Goal: Navigation & Orientation: Find specific page/section

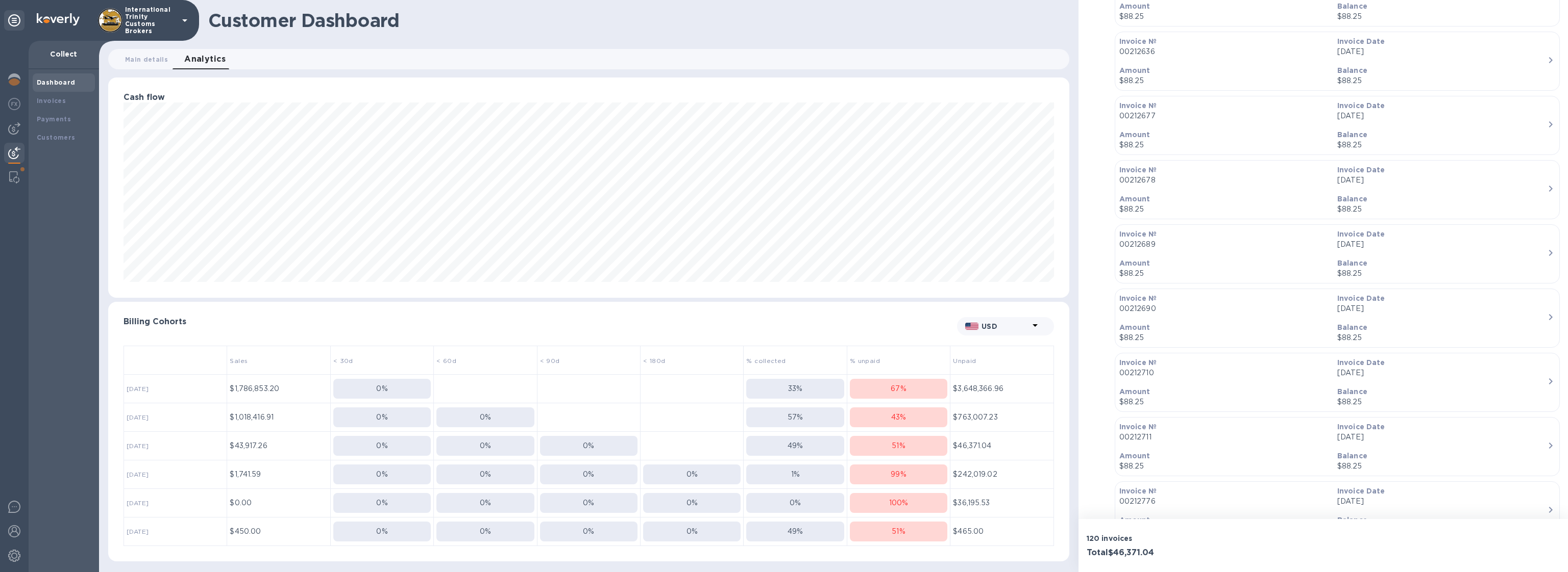
scroll to position [221, 961]
click at [187, 19] on icon at bounding box center [185, 21] width 12 height 12
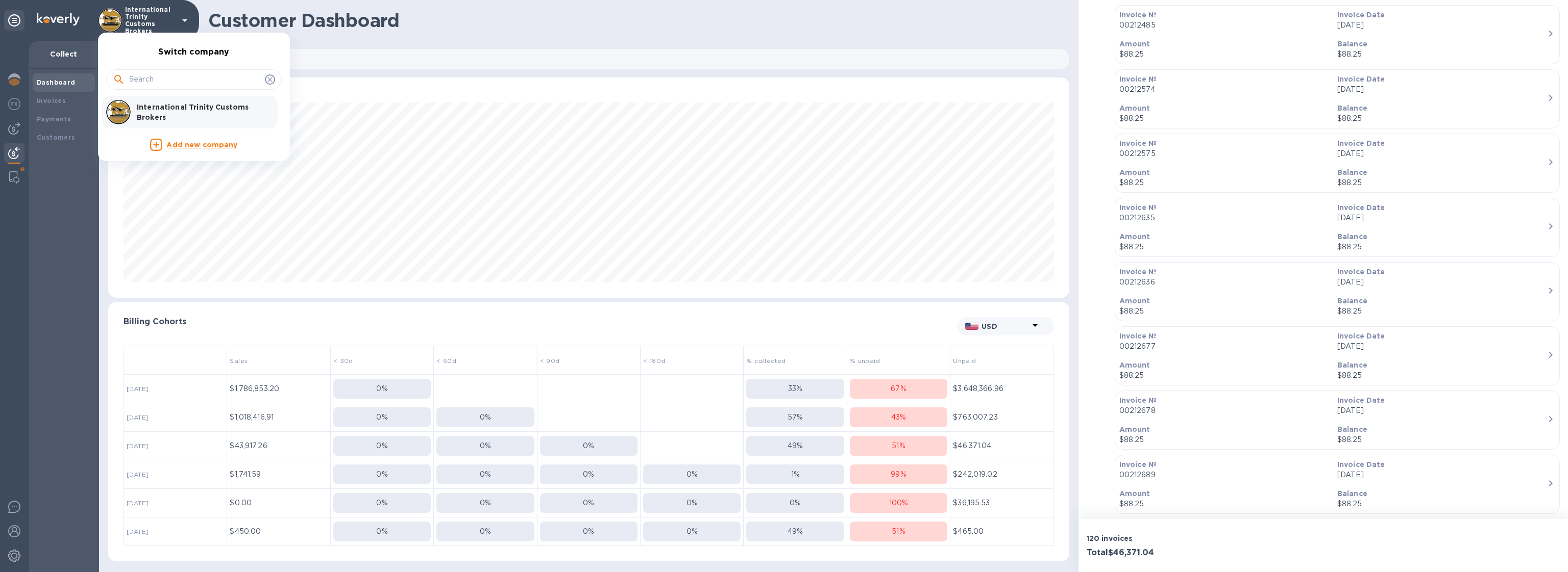
click at [162, 81] on input "text" at bounding box center [195, 79] width 132 height 16
type input "Challenge"
click at [216, 118] on p "Add new company" at bounding box center [202, 112] width 71 height 11
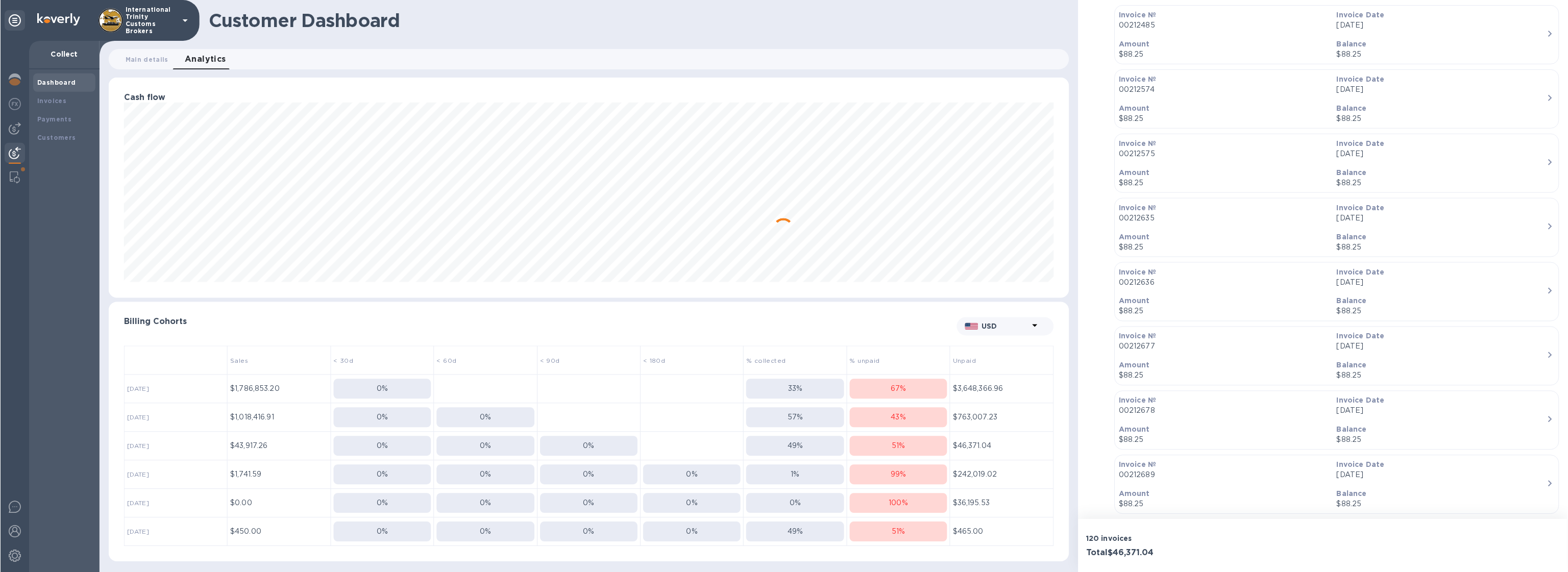
scroll to position [0, 0]
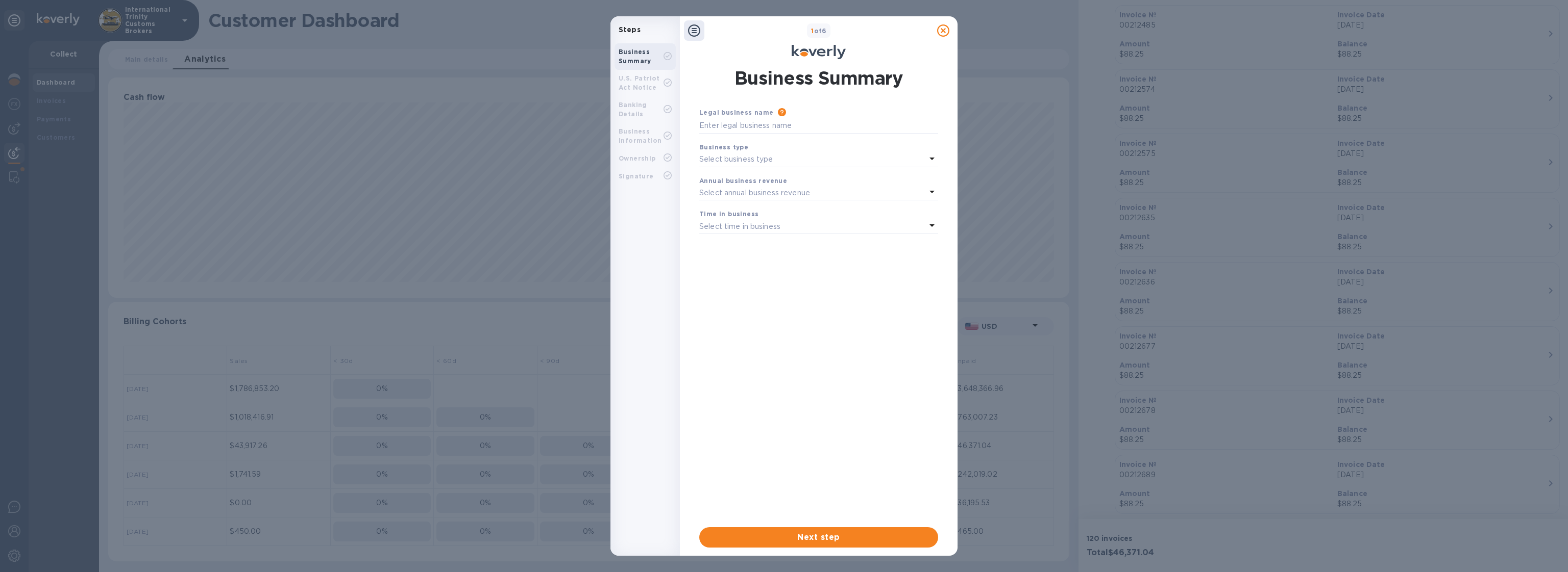
click at [942, 29] on icon at bounding box center [944, 30] width 12 height 12
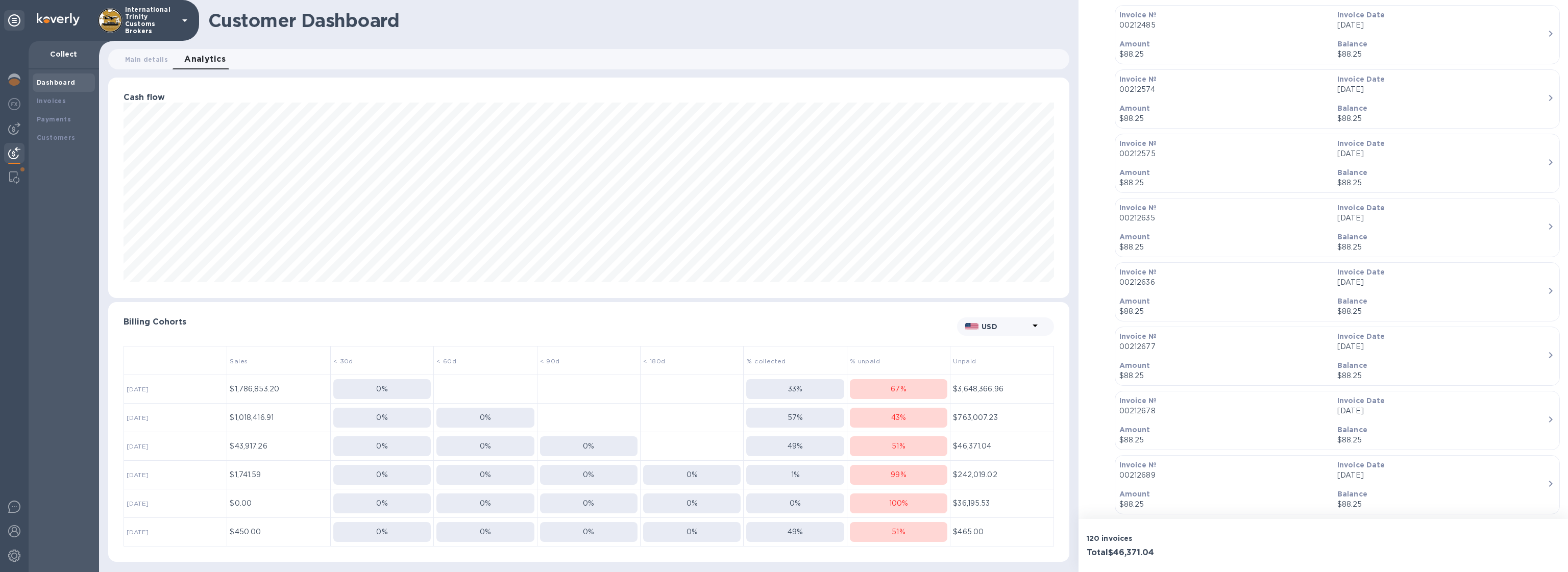
scroll to position [800, 0]
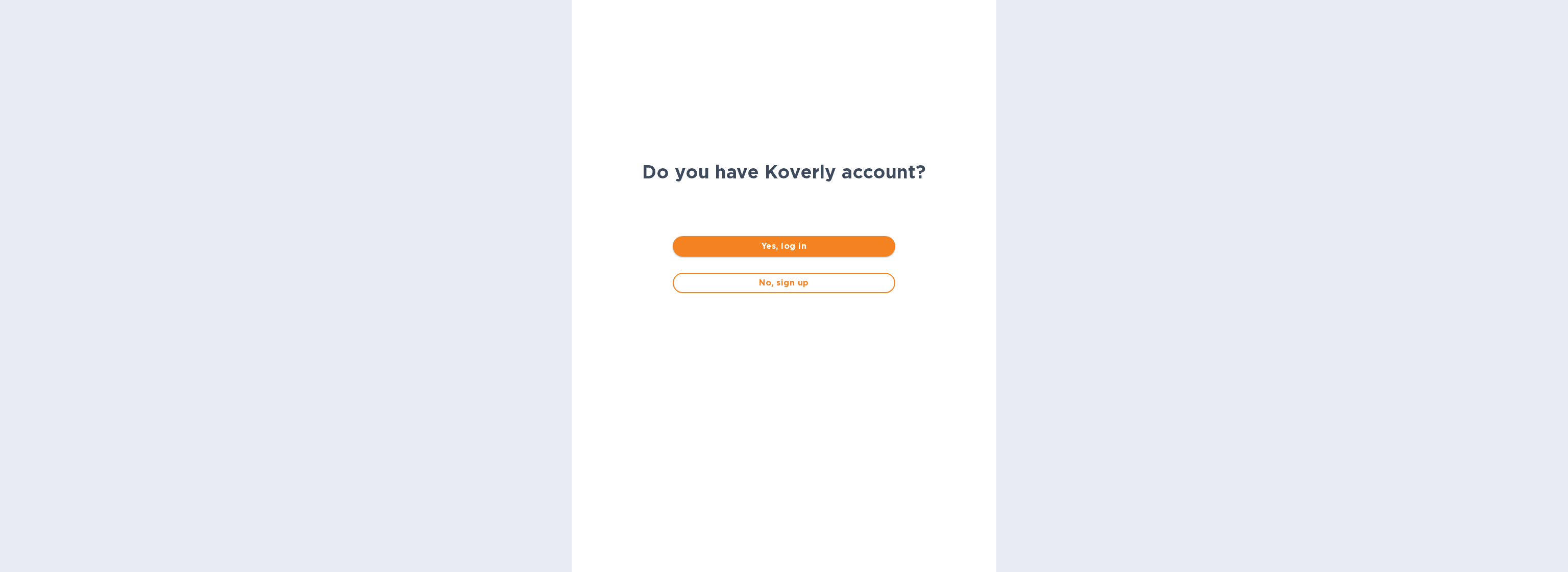
click at [797, 247] on span "Yes, log in" at bounding box center [784, 246] width 206 height 12
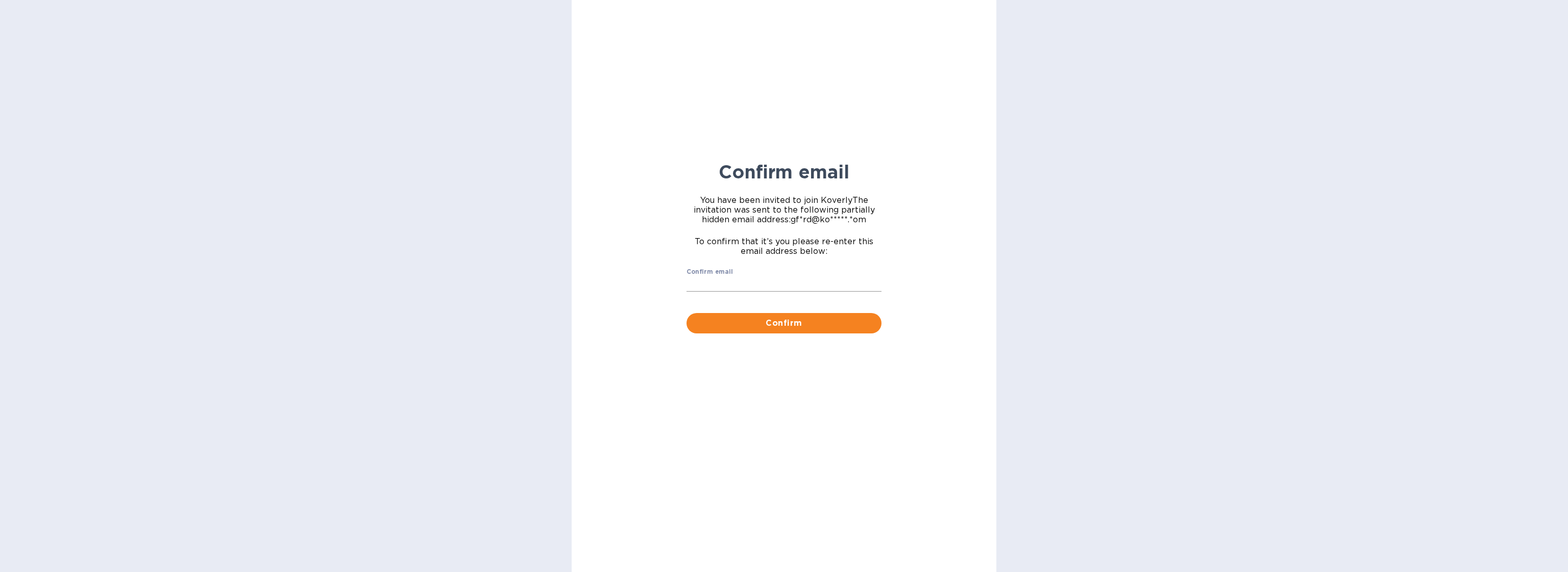
click at [769, 278] on input "Confirm email" at bounding box center [784, 285] width 195 height 16
click at [764, 280] on input "Confirm email" at bounding box center [784, 285] width 195 height 16
type input "gford@koverly.com"
click at [778, 319] on span "Confirm" at bounding box center [784, 323] width 179 height 12
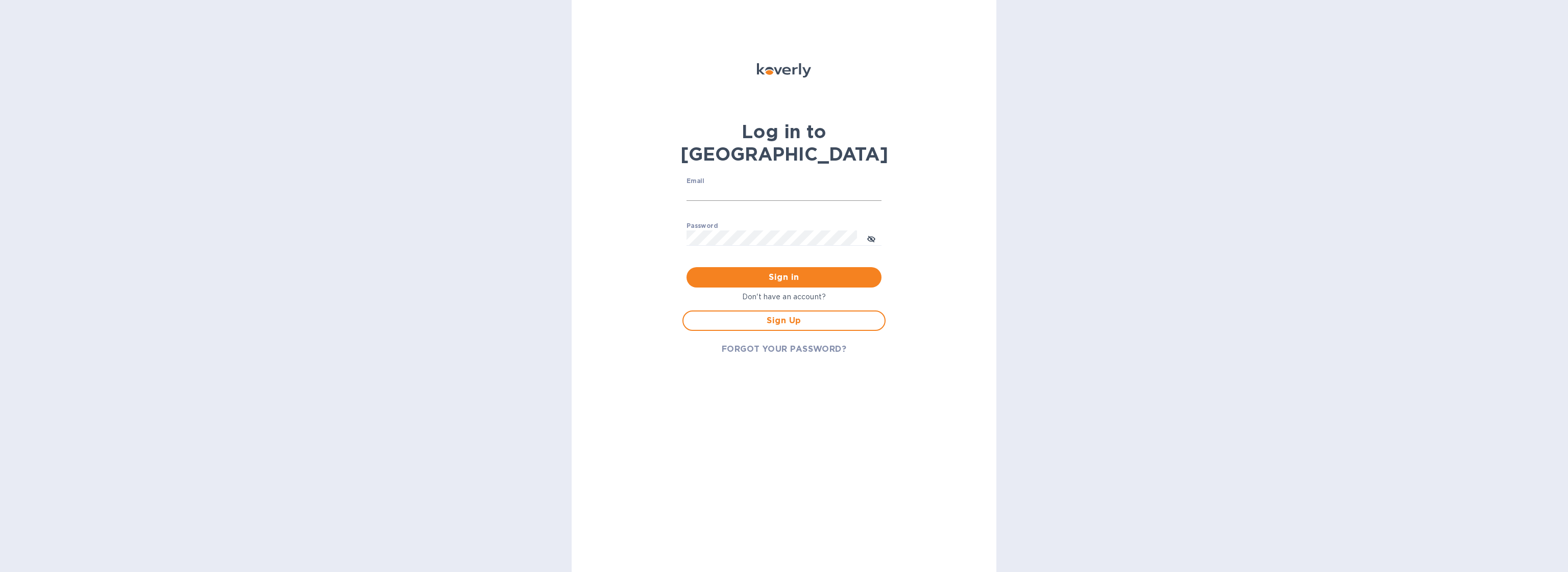
click at [761, 185] on input "Email" at bounding box center [784, 193] width 195 height 16
type input "gford@koverly.com"
click at [761, 267] on button "Sign in" at bounding box center [784, 277] width 195 height 21
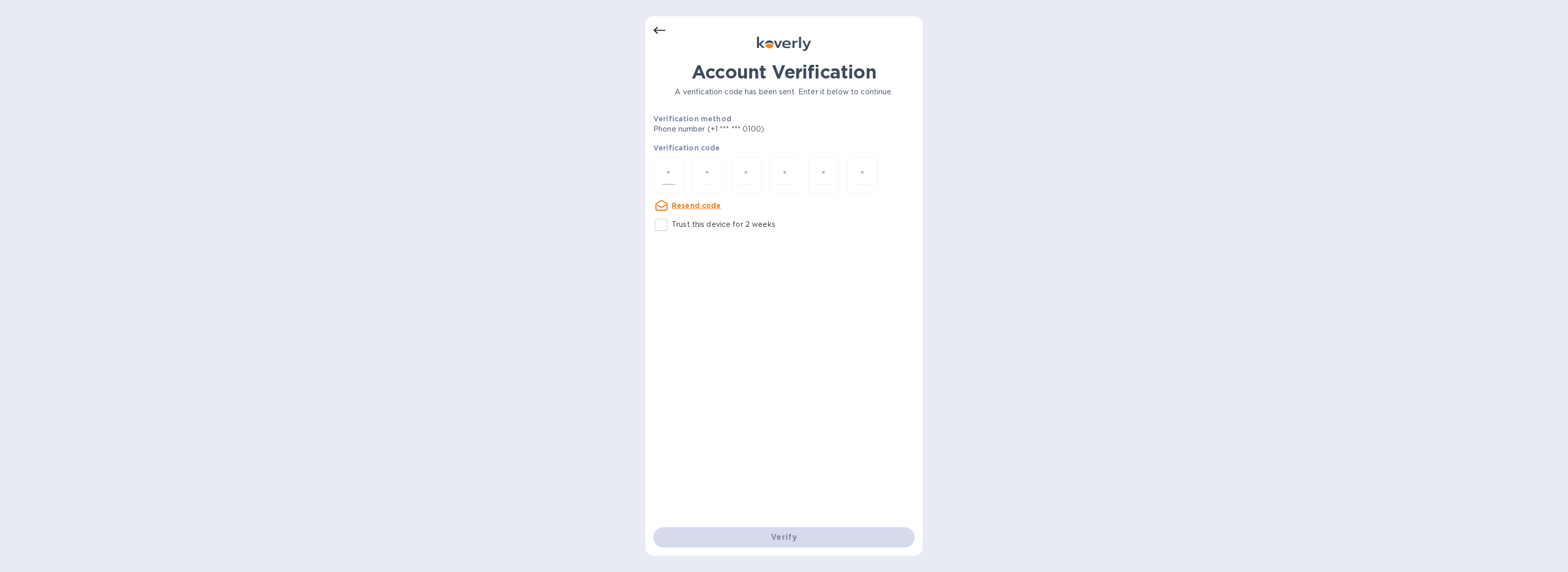
click at [674, 164] on div at bounding box center [669, 175] width 30 height 36
type input "8"
type input "7"
type input "6"
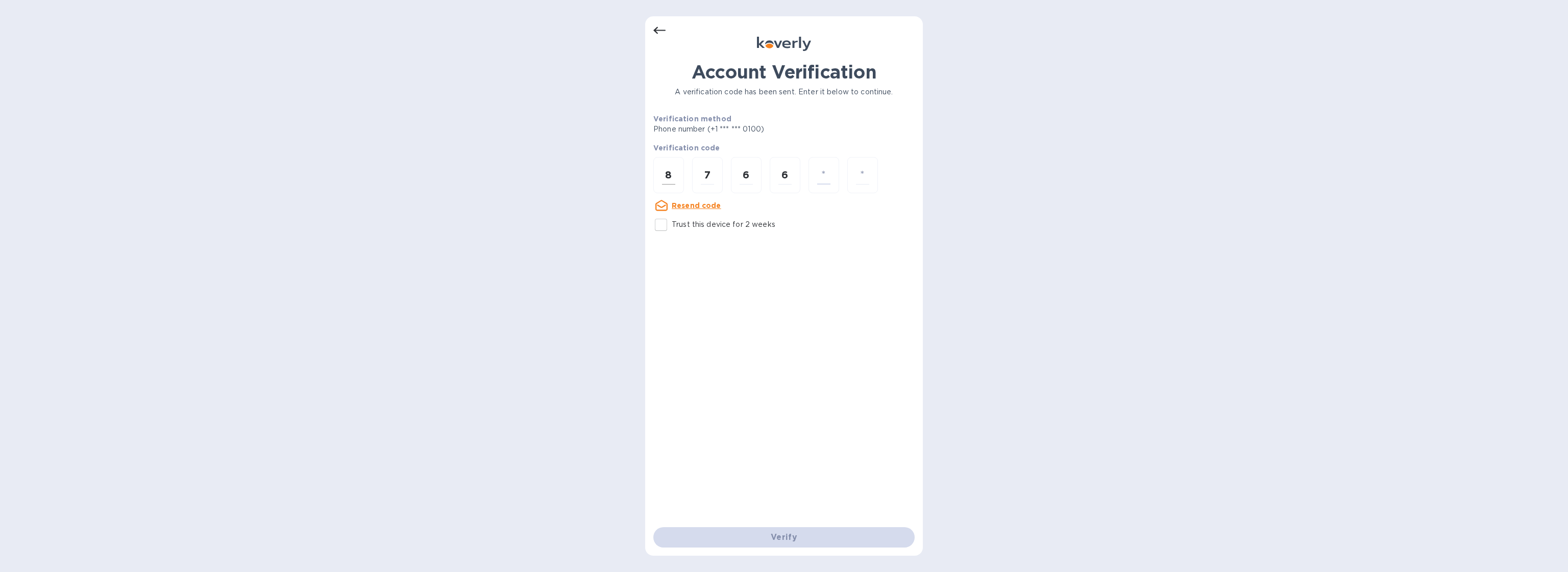
type input "3"
type input "2"
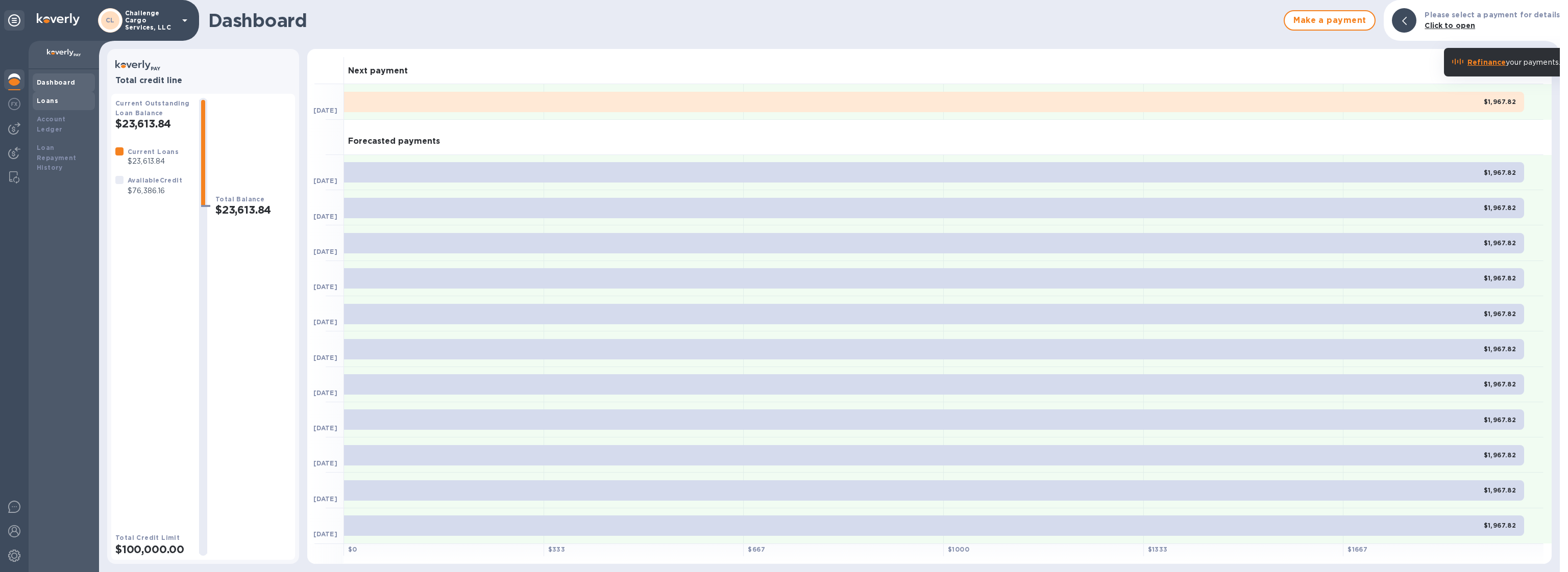
click at [55, 107] on div "Loans" at bounding box center [63, 101] width 62 height 19
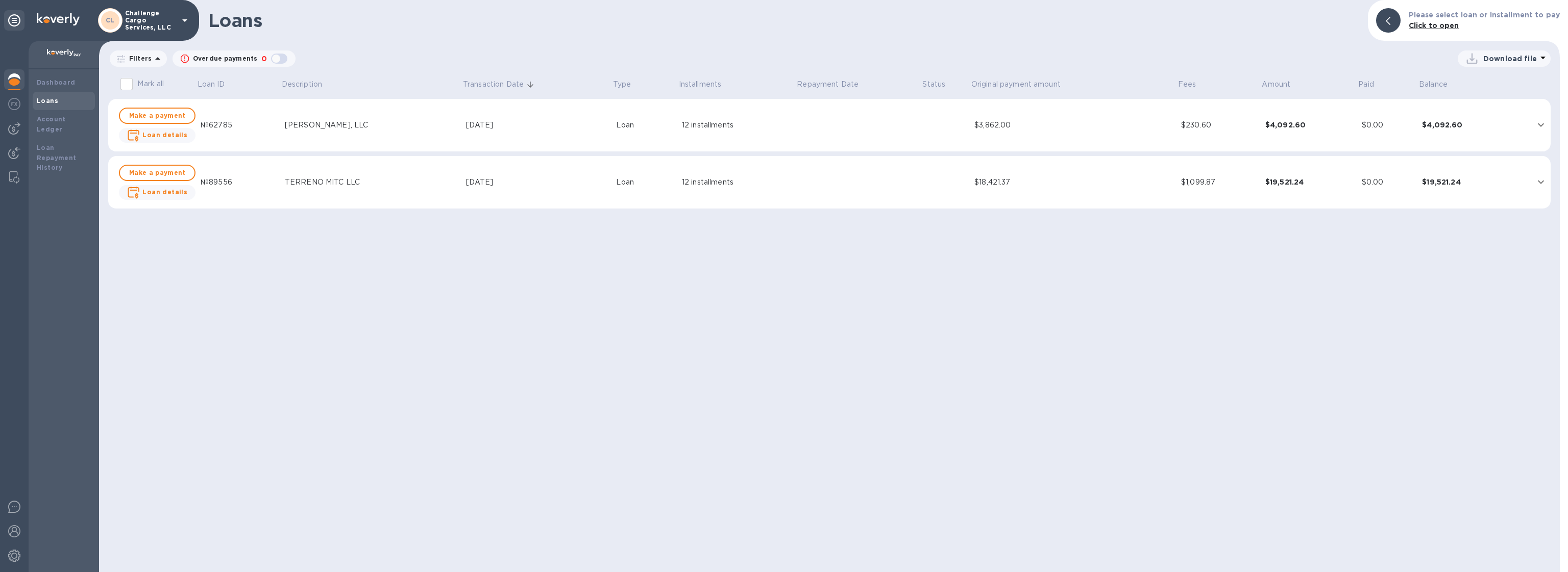
click at [268, 177] on div "№89556" at bounding box center [238, 182] width 76 height 11
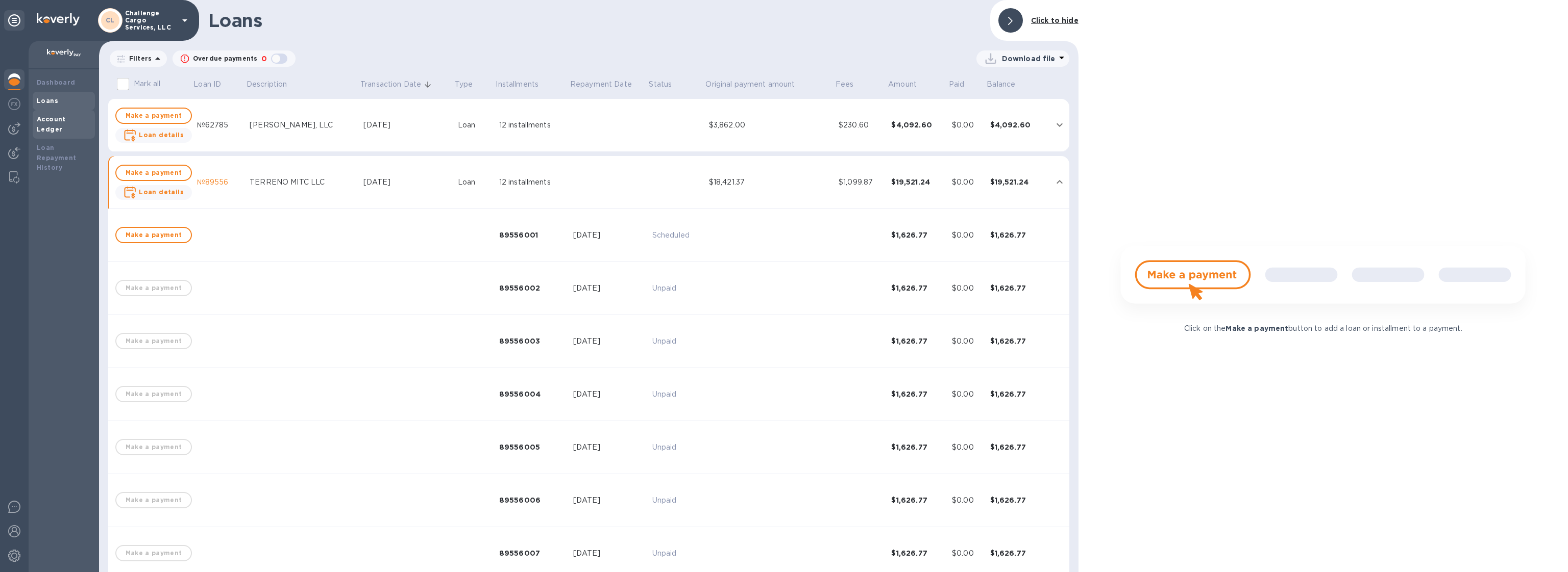
click at [66, 120] on b "Account Ledger" at bounding box center [51, 125] width 29 height 18
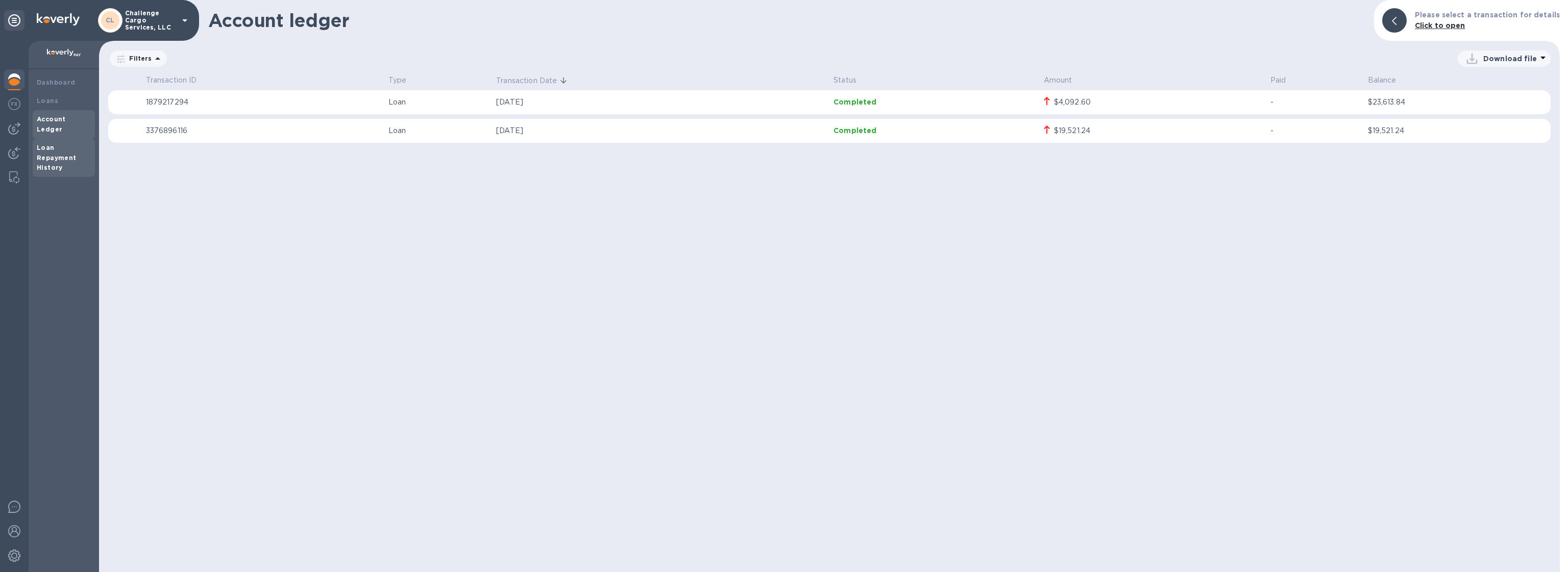
click at [73, 154] on div "Loan Repayment History" at bounding box center [63, 158] width 54 height 30
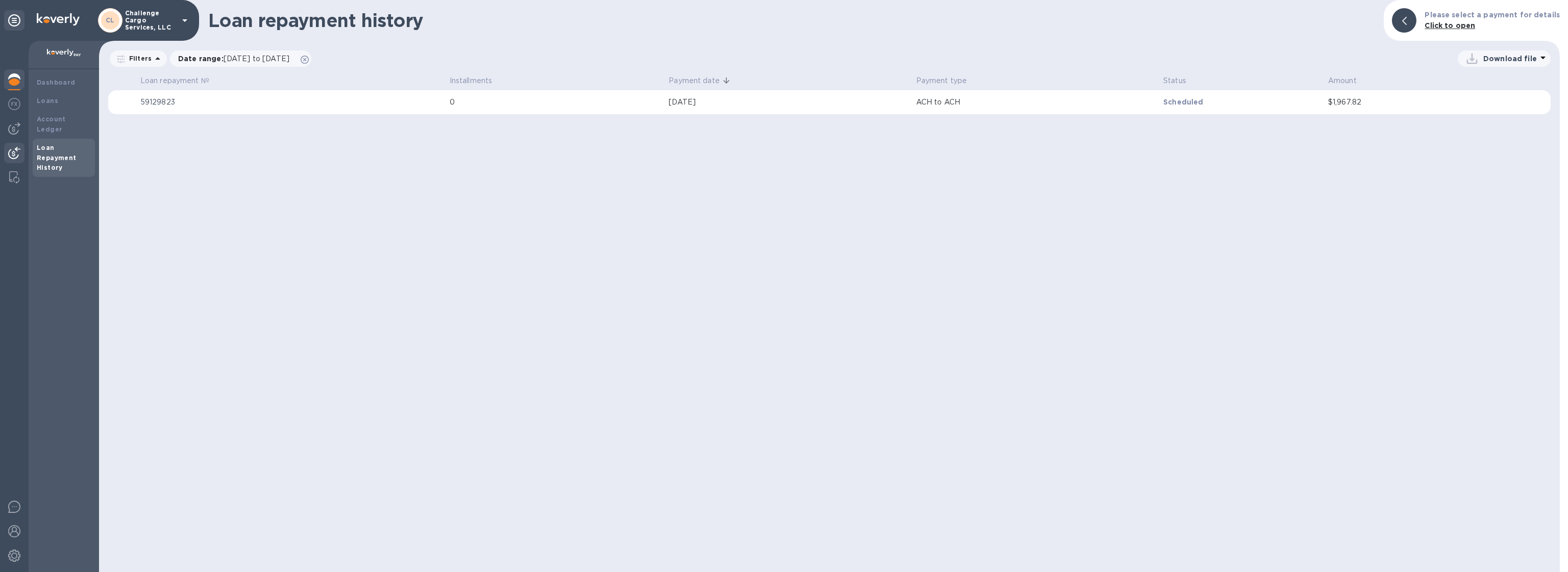
click at [7, 144] on div at bounding box center [14, 154] width 21 height 23
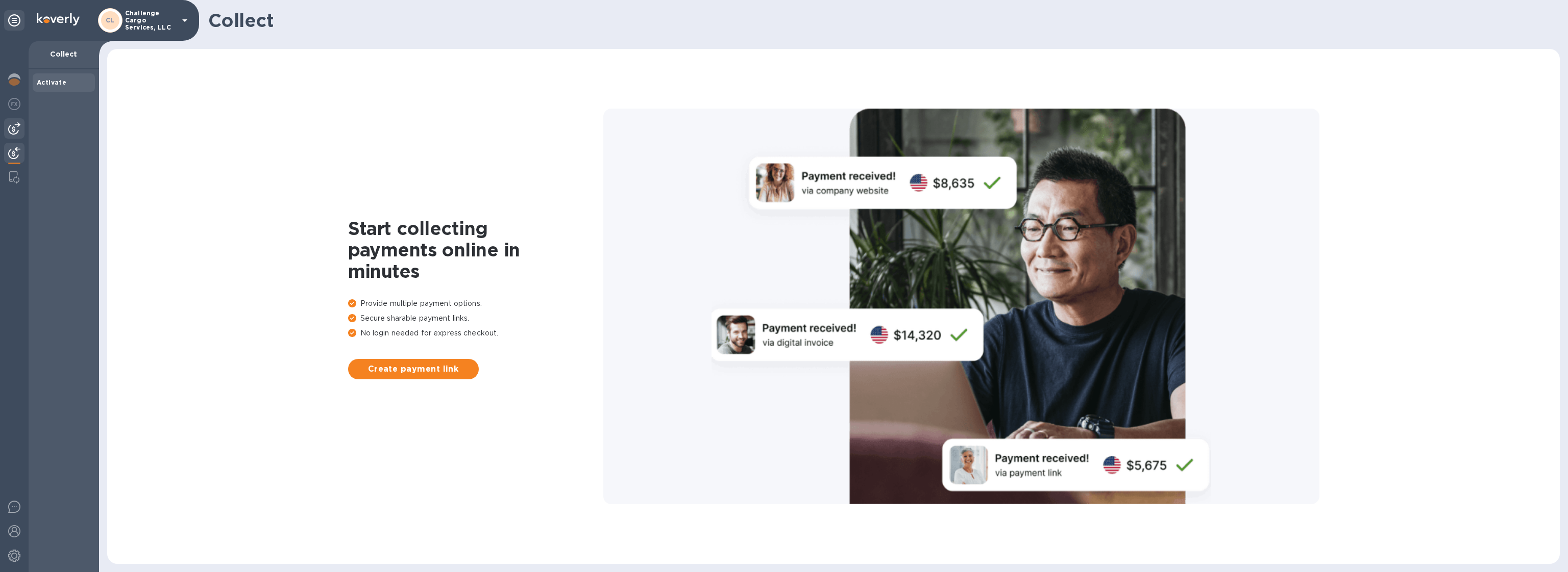
click at [14, 123] on img at bounding box center [14, 129] width 12 height 12
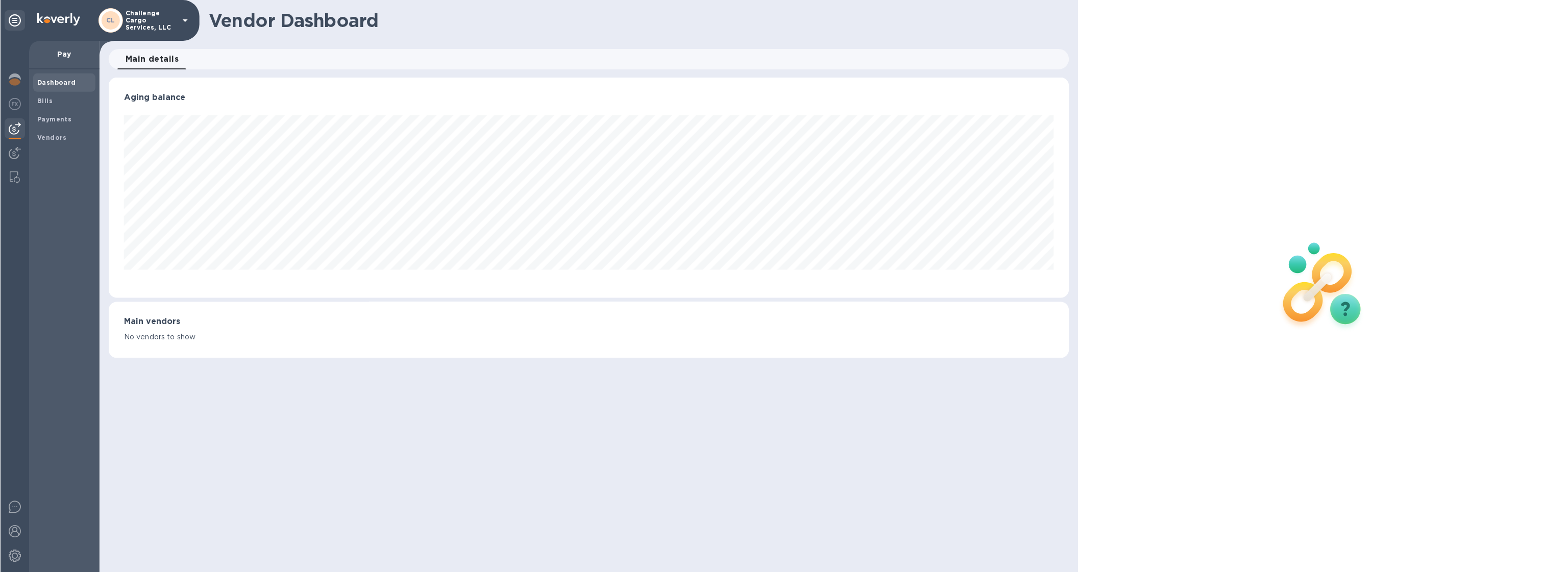
scroll to position [221, 961]
click at [47, 135] on b "Vendors" at bounding box center [51, 137] width 29 height 8
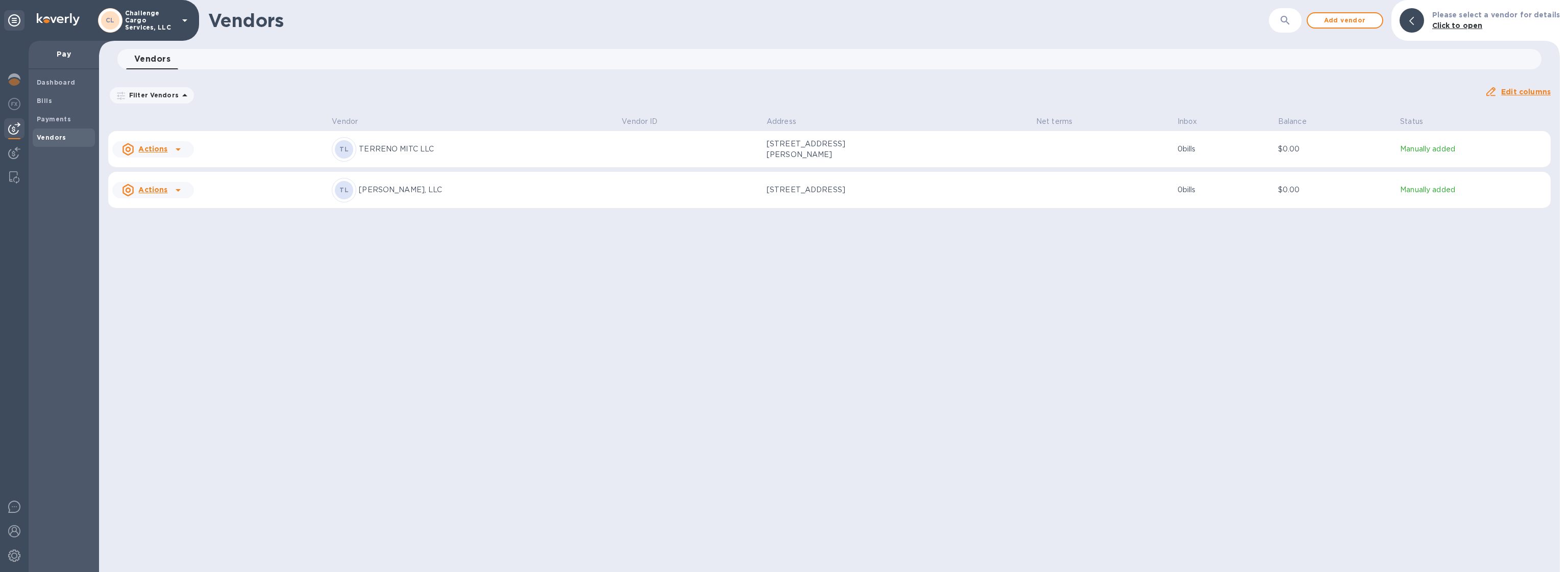
drag, startPoint x: 824, startPoint y: 200, endPoint x: 751, endPoint y: 181, distance: 75.4
click at [763, 181] on td "13465 Northwest 19th Lane, Miami, FL 33182 US" at bounding box center [897, 189] width 270 height 36
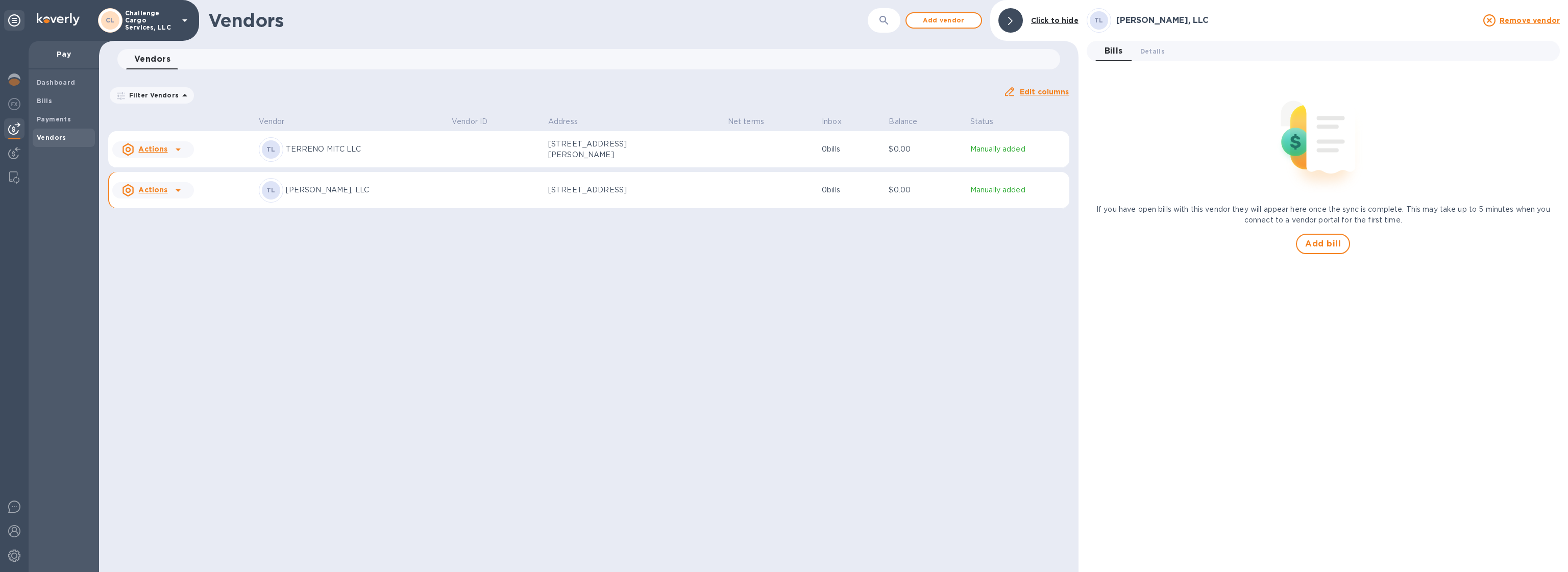
click at [3, 160] on div at bounding box center [14, 306] width 28 height 531
click at [11, 154] on img at bounding box center [14, 153] width 12 height 12
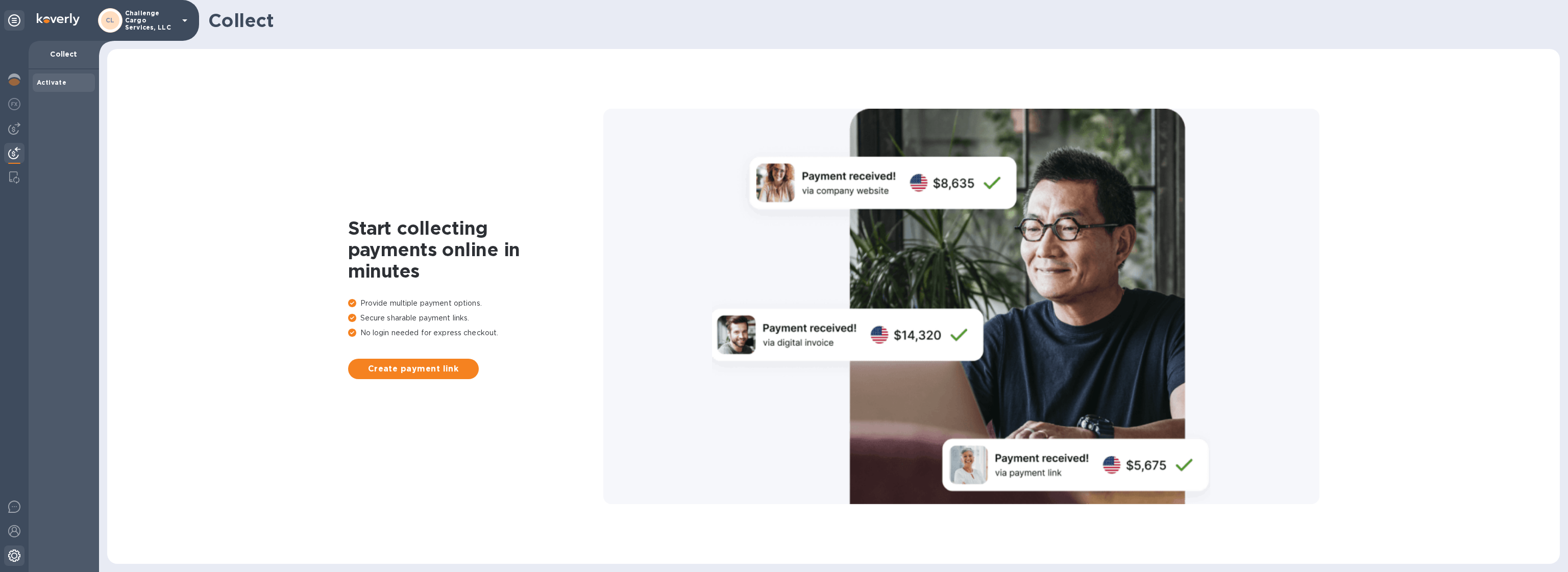
click at [14, 558] on img at bounding box center [14, 555] width 12 height 12
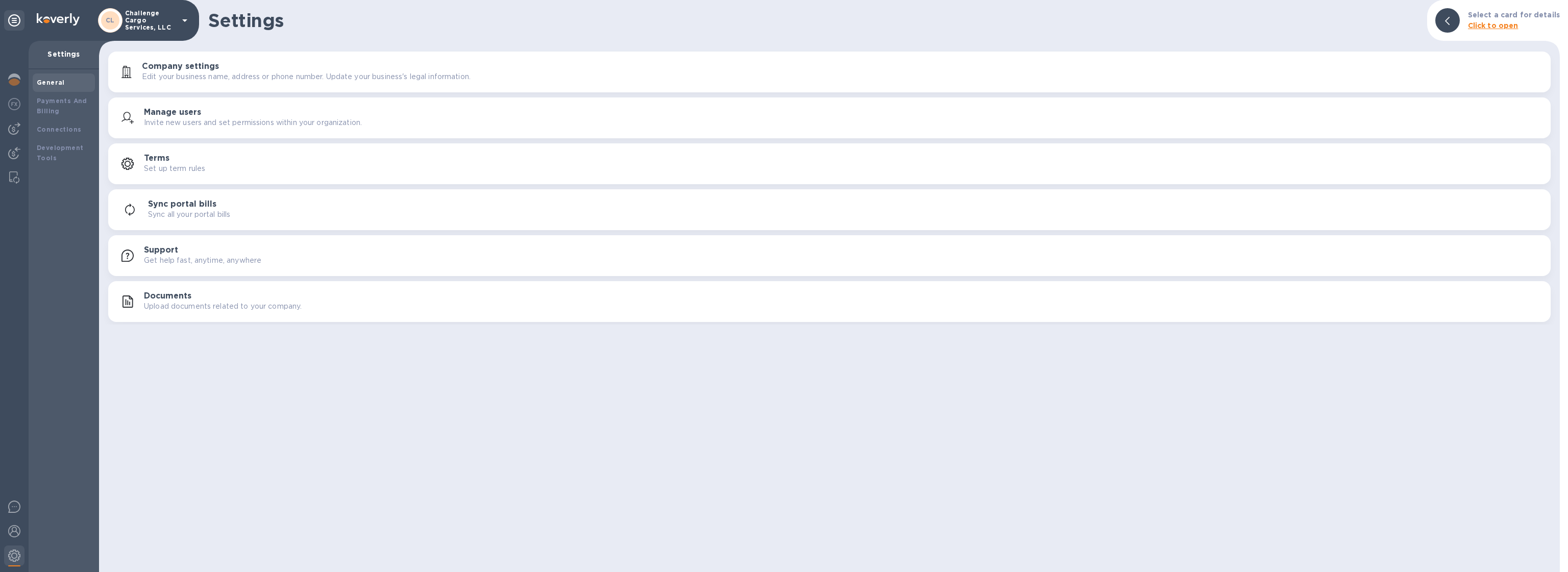
click at [198, 130] on button "Manage users Invite new users and set permissions within your organization." at bounding box center [829, 118] width 1442 height 41
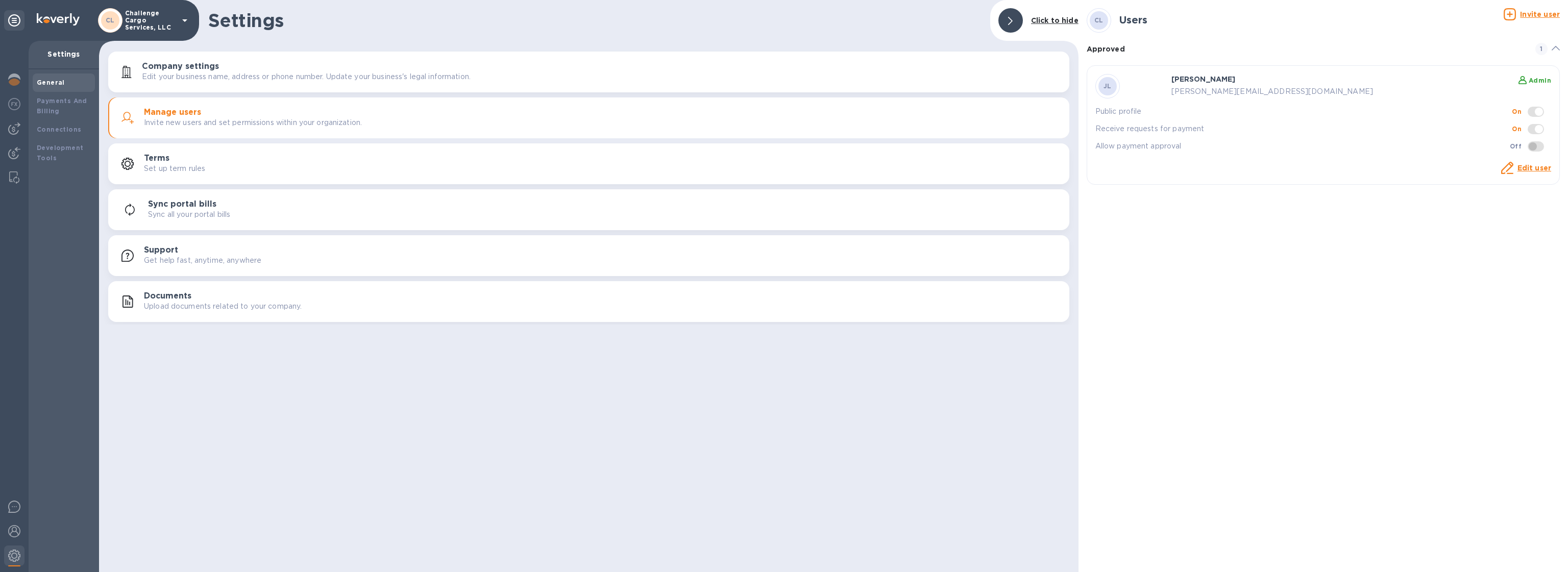
drag, startPoint x: 1260, startPoint y: 92, endPoint x: 1165, endPoint y: 86, distance: 95.2
click at [1166, 86] on div "JL Javier Leiras Admin javier@challengecs.com Public profile On Receive request…" at bounding box center [1324, 125] width 456 height 102
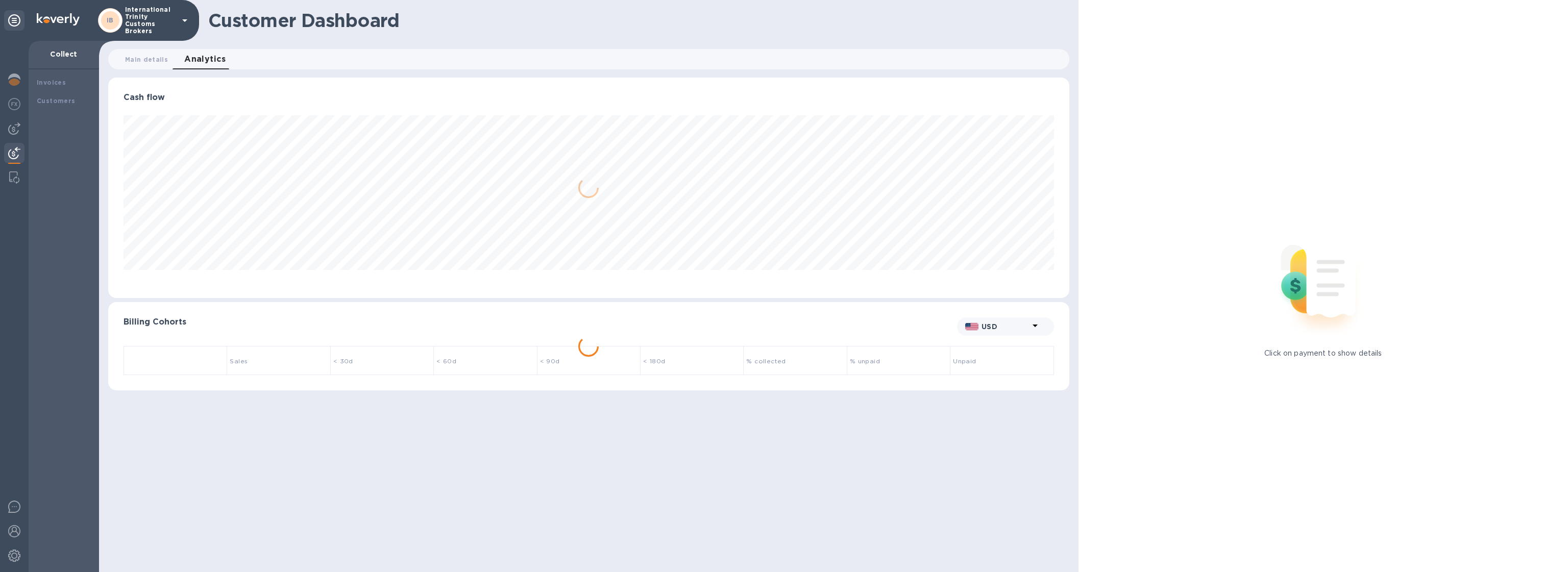
scroll to position [221, 961]
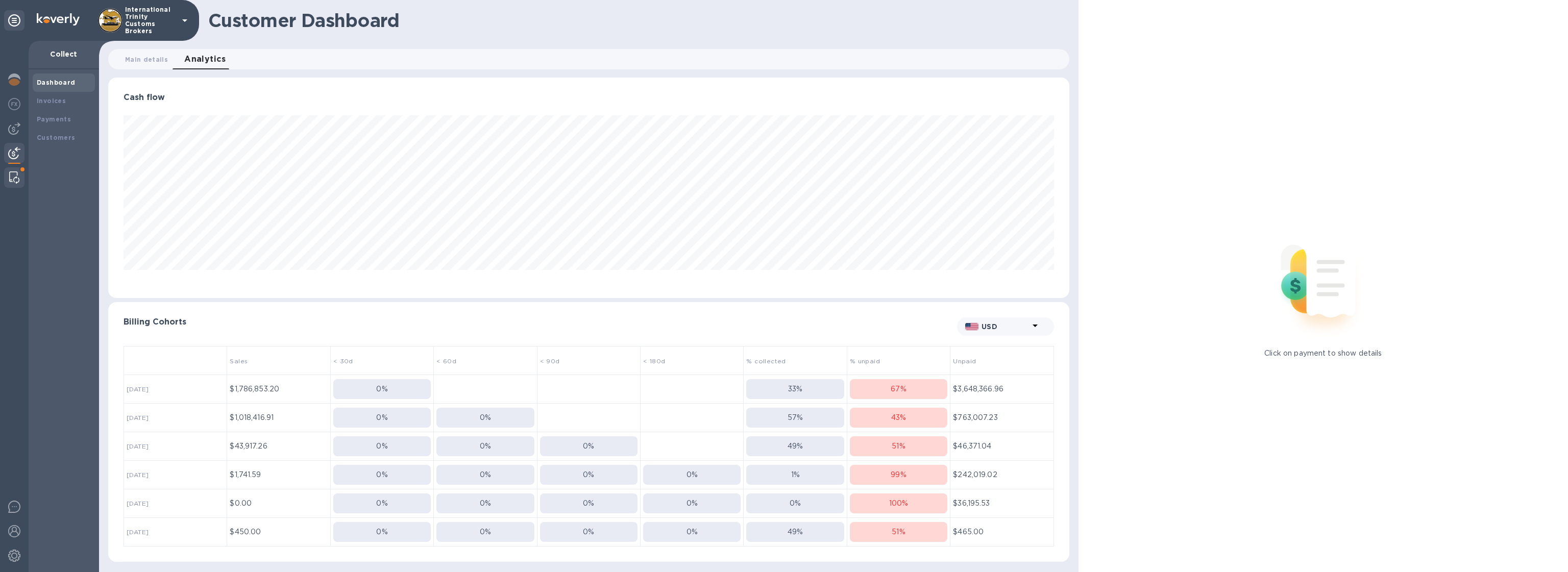
click at [22, 180] on div at bounding box center [14, 178] width 19 height 21
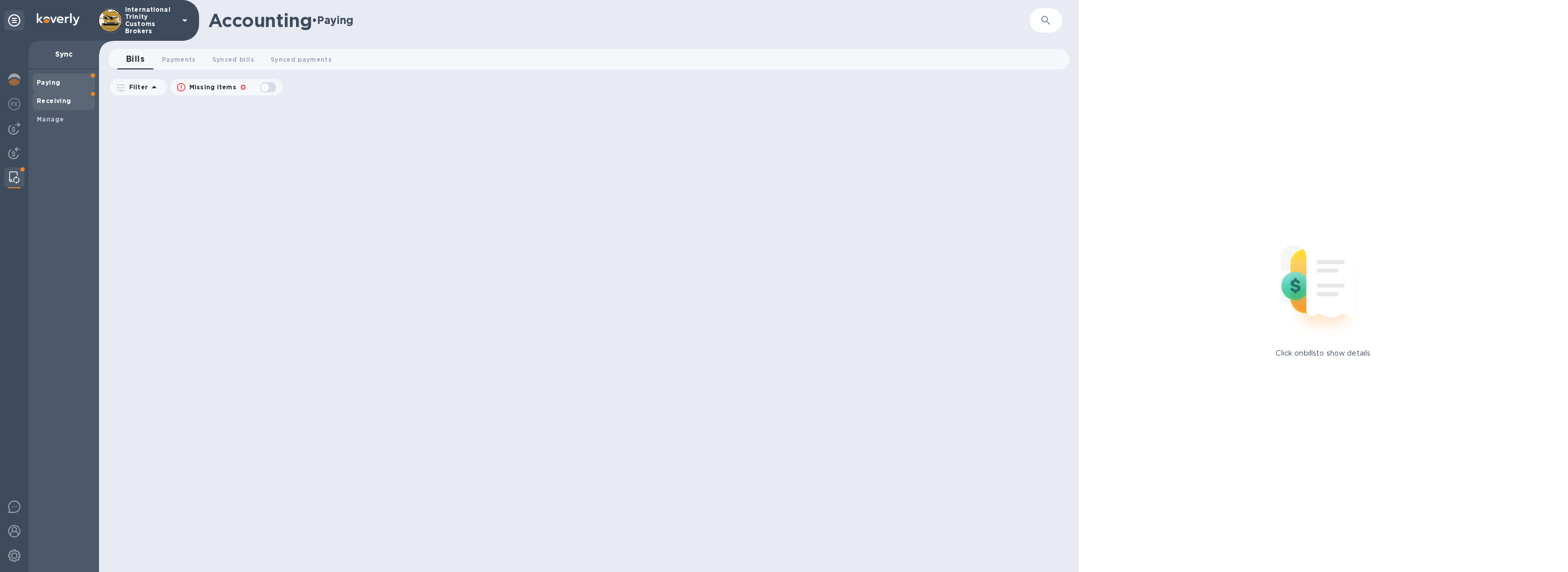
click at [56, 108] on div "Receiving" at bounding box center [63, 101] width 62 height 19
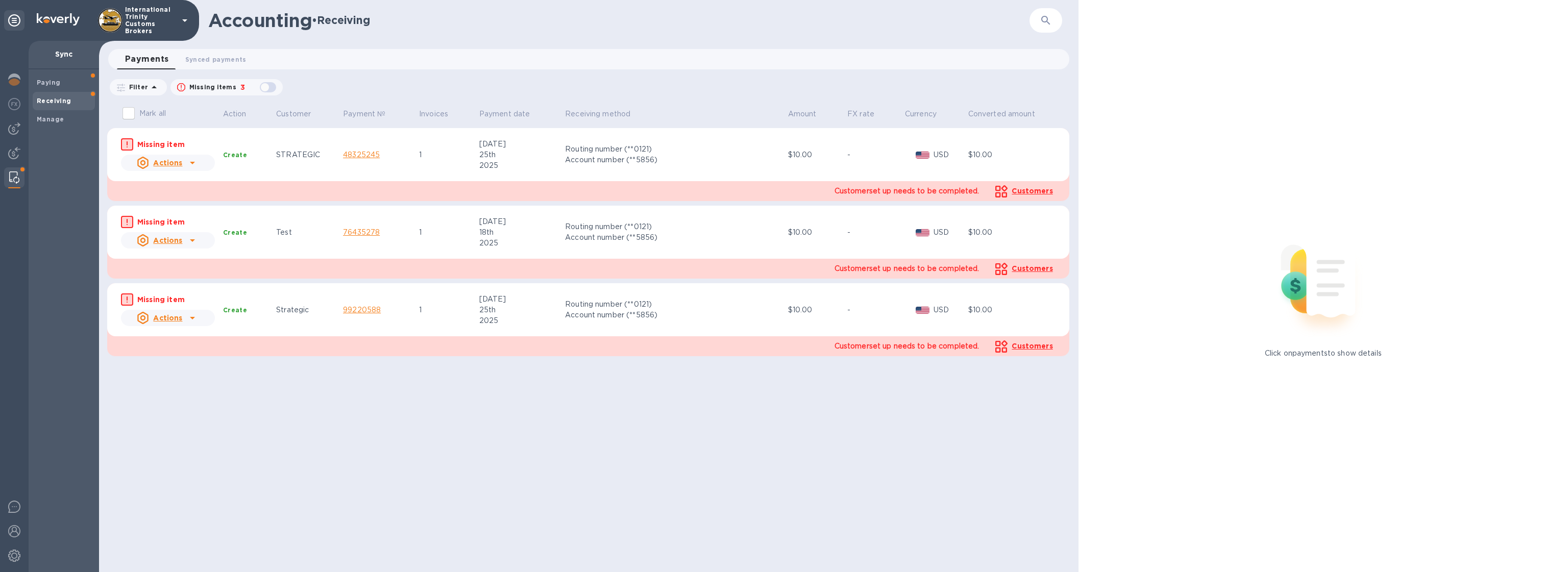
click at [264, 83] on div "button" at bounding box center [268, 87] width 21 height 15
click at [268, 87] on div "button" at bounding box center [268, 87] width 21 height 15
checkbox input "false"
click at [60, 84] on span "Paying" at bounding box center [63, 82] width 54 height 10
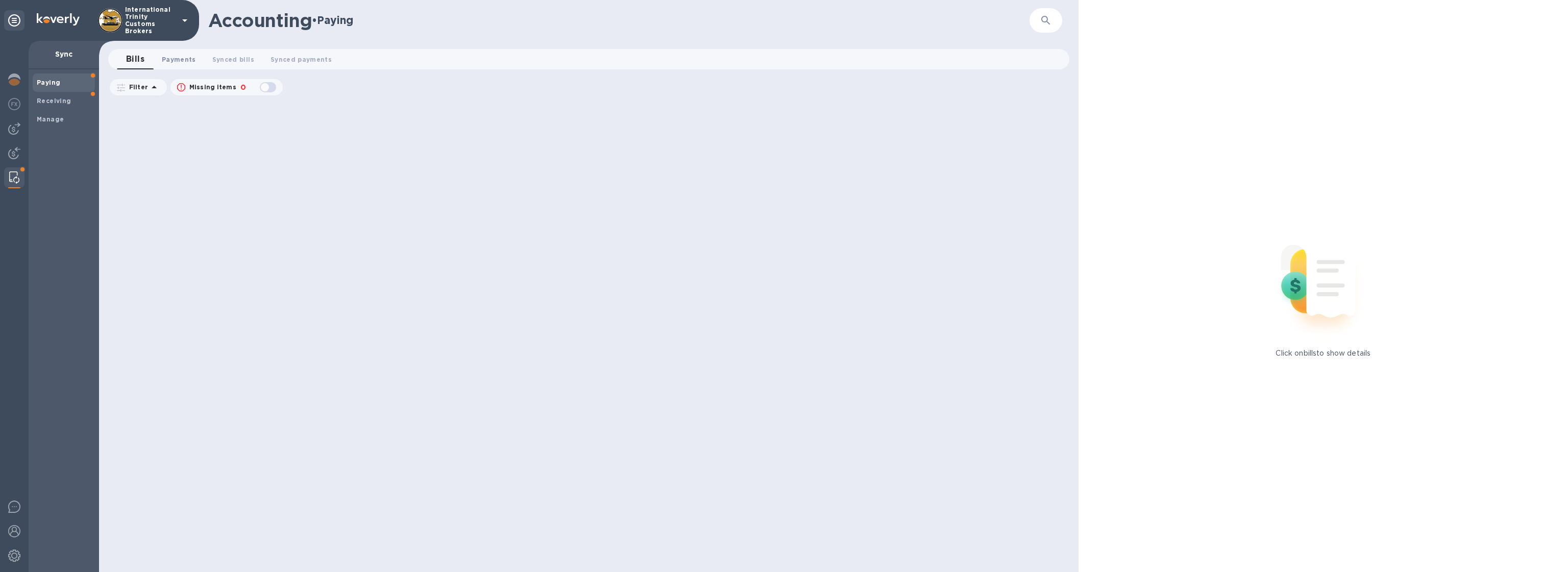
click at [193, 60] on button "Payments 0" at bounding box center [179, 59] width 50 height 21
click at [237, 57] on span "Synced bills 0" at bounding box center [243, 59] width 42 height 11
click at [313, 59] on span "Synced payments 0" at bounding box center [312, 59] width 61 height 11
click at [133, 60] on span "Bills 0" at bounding box center [135, 59] width 16 height 11
click at [280, 83] on button "Missing items 0" at bounding box center [227, 87] width 112 height 17
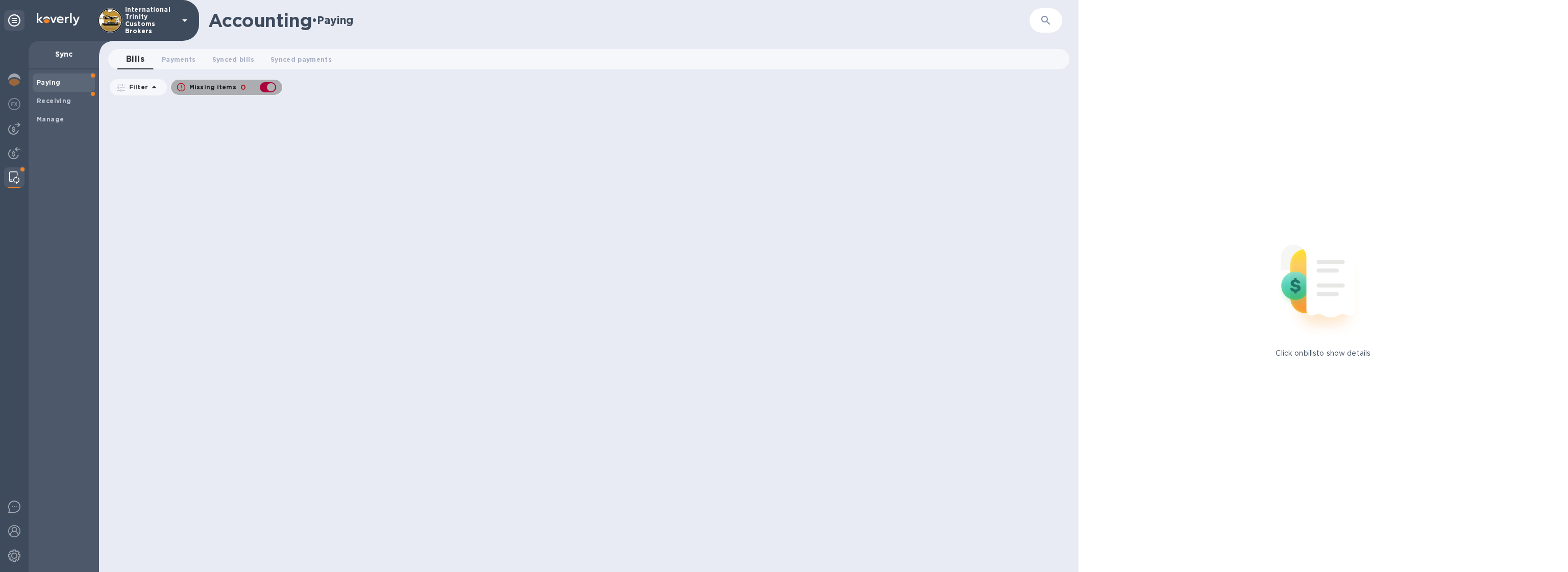
click at [272, 85] on div "button" at bounding box center [268, 87] width 21 height 15
checkbox input "false"
click at [19, 150] on img at bounding box center [14, 153] width 12 height 12
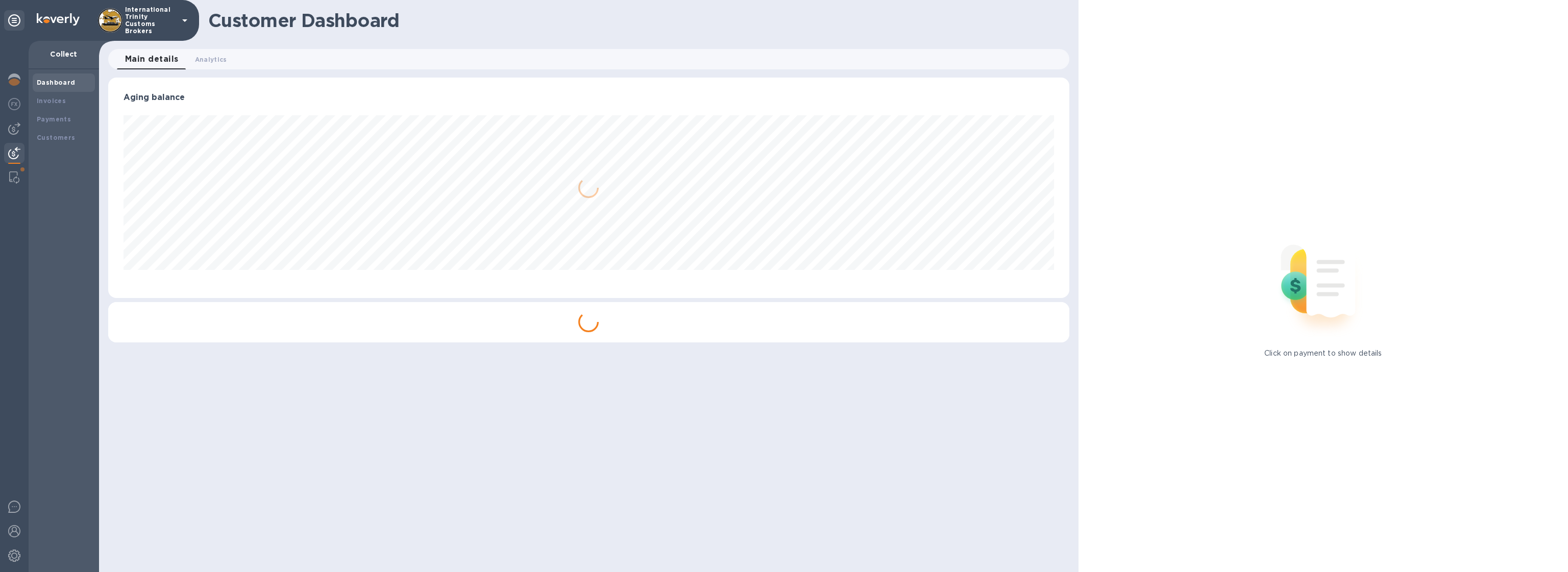
scroll to position [221, 961]
click at [24, 123] on div at bounding box center [14, 129] width 21 height 21
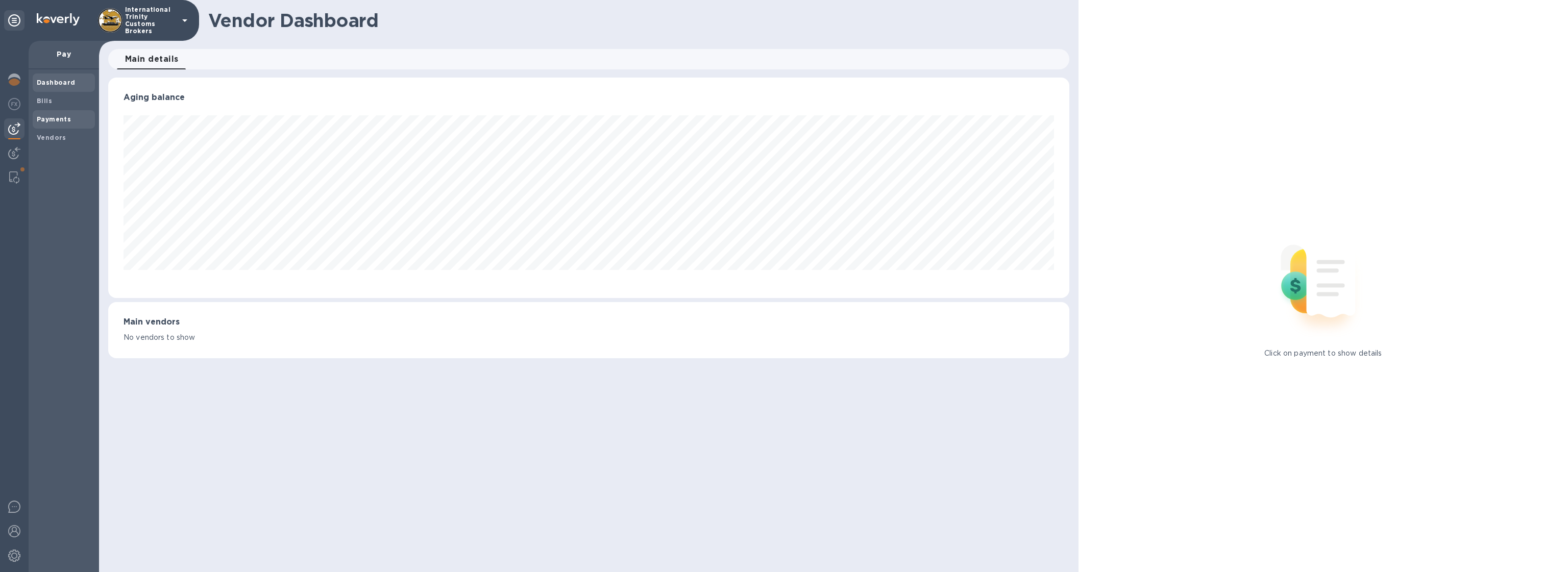
scroll to position [221, 961]
click at [55, 104] on span "Bills" at bounding box center [63, 101] width 54 height 10
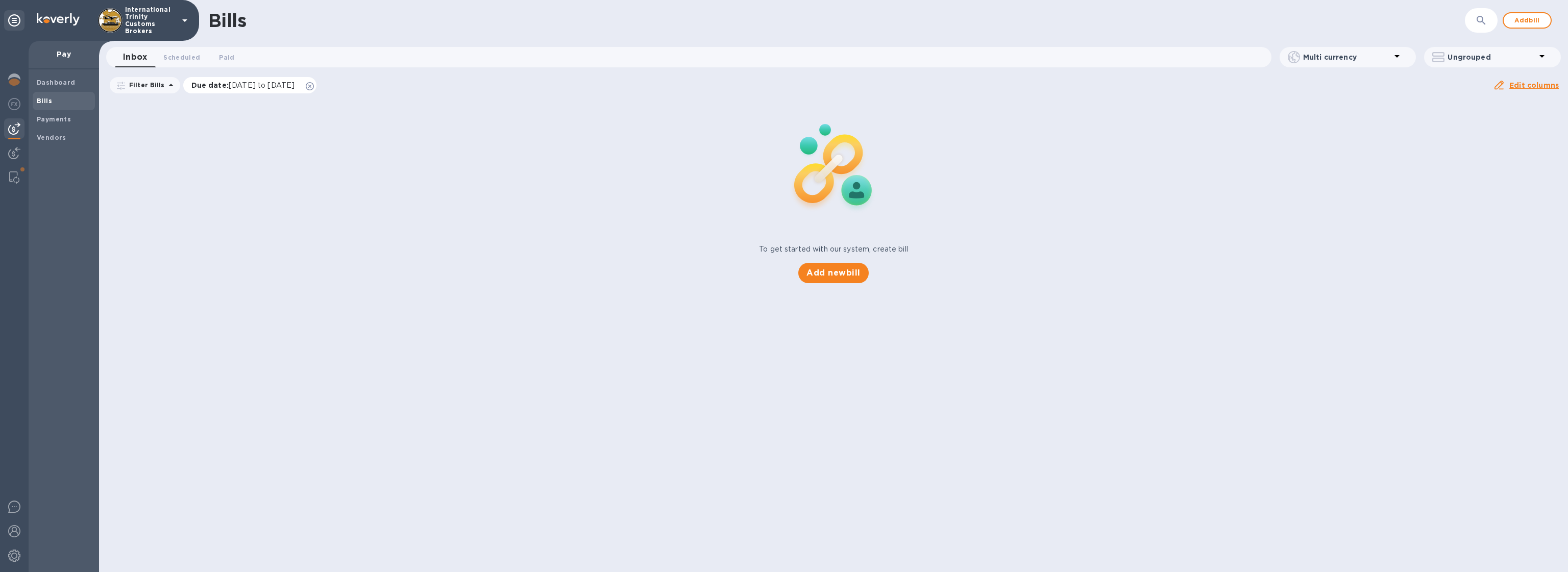
click at [314, 84] on icon at bounding box center [309, 86] width 8 height 8
click at [56, 118] on b "Payments" at bounding box center [53, 120] width 34 height 8
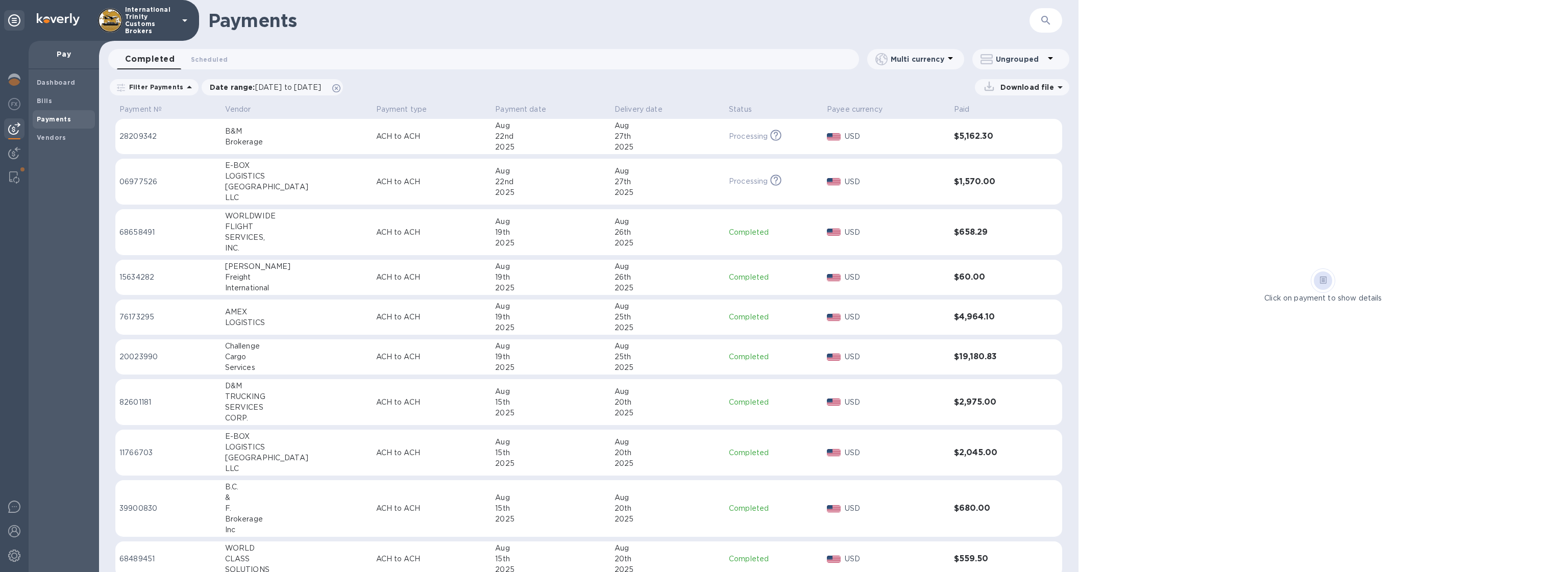
scroll to position [53, 0]
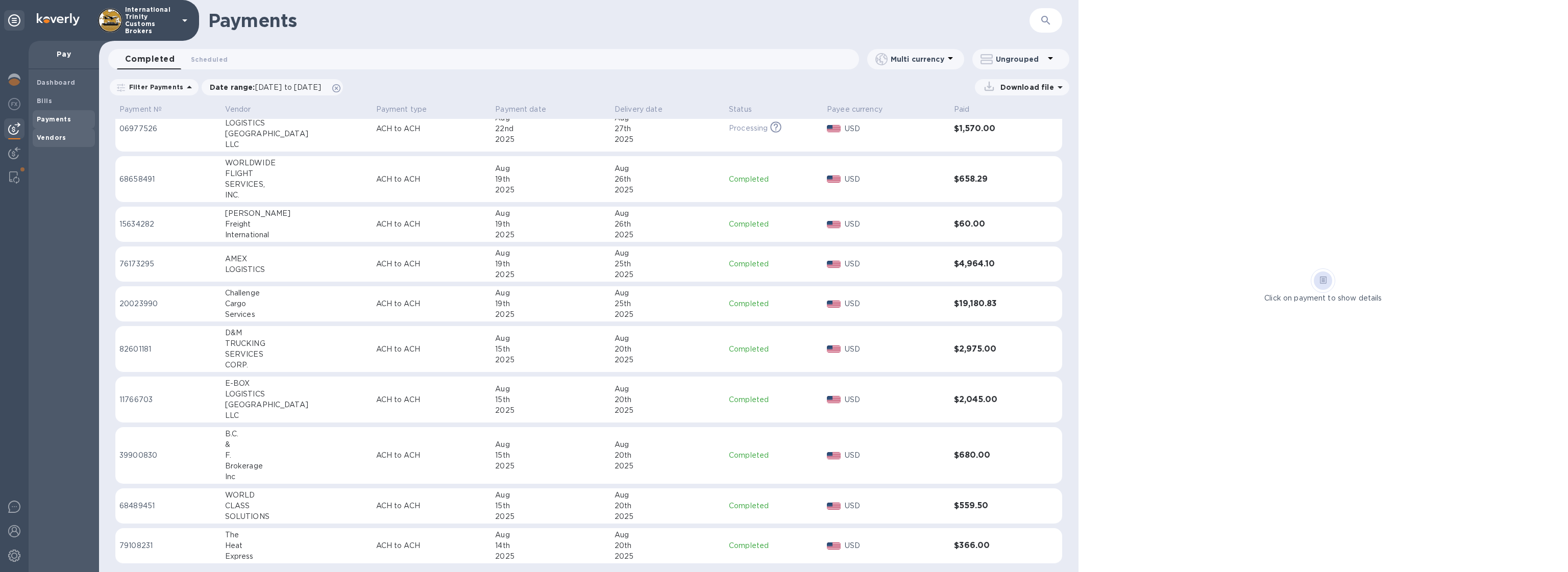
click at [75, 143] on div "Vendors" at bounding box center [63, 137] width 62 height 19
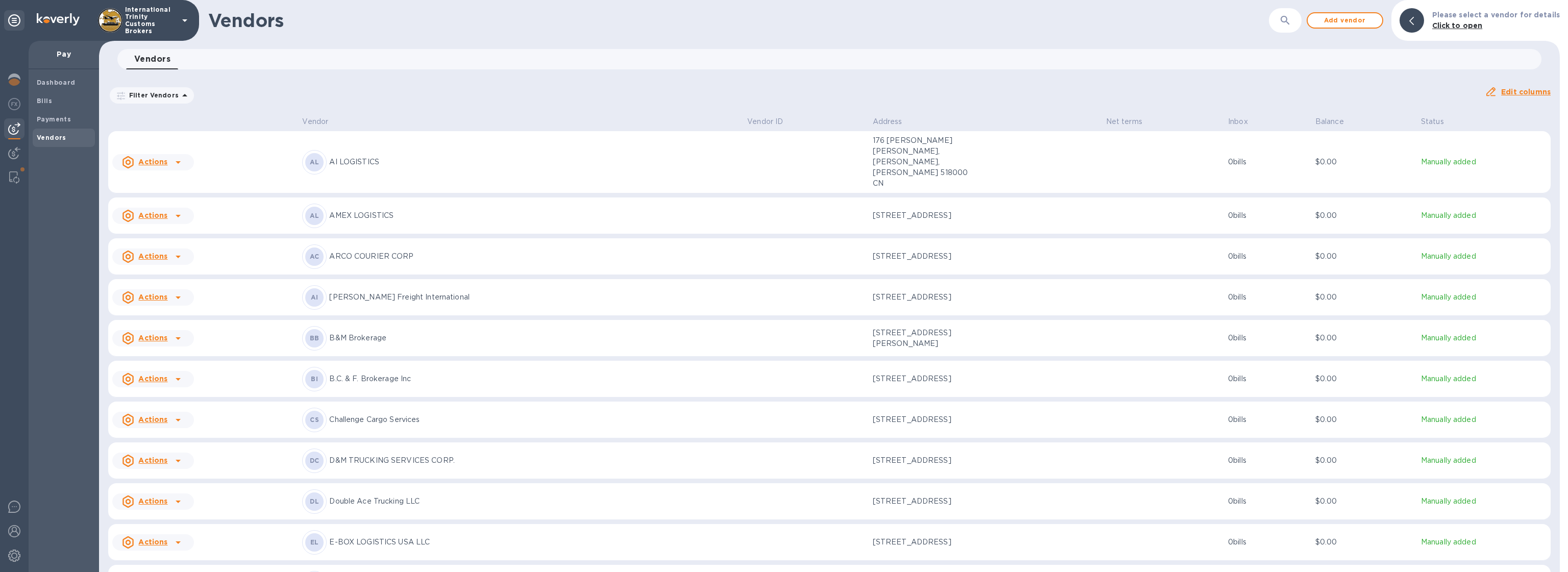
scroll to position [134, 0]
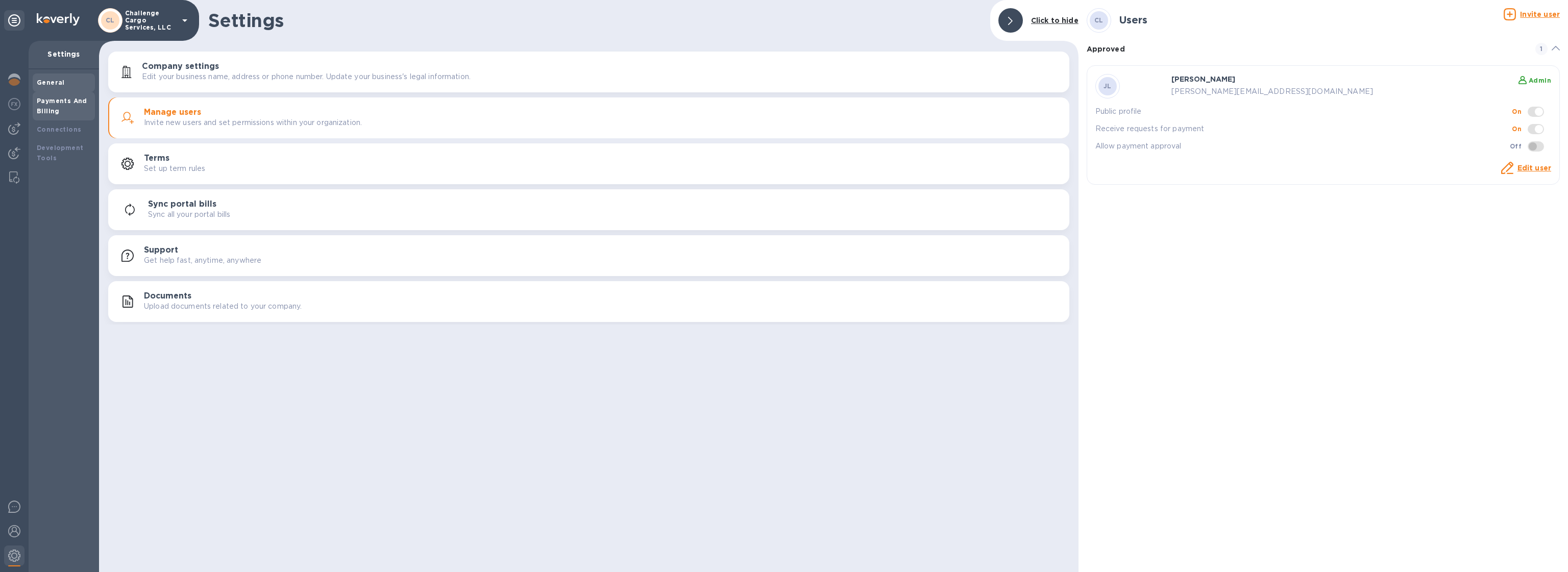
click at [50, 113] on b "Payments And Billing" at bounding box center [61, 106] width 50 height 18
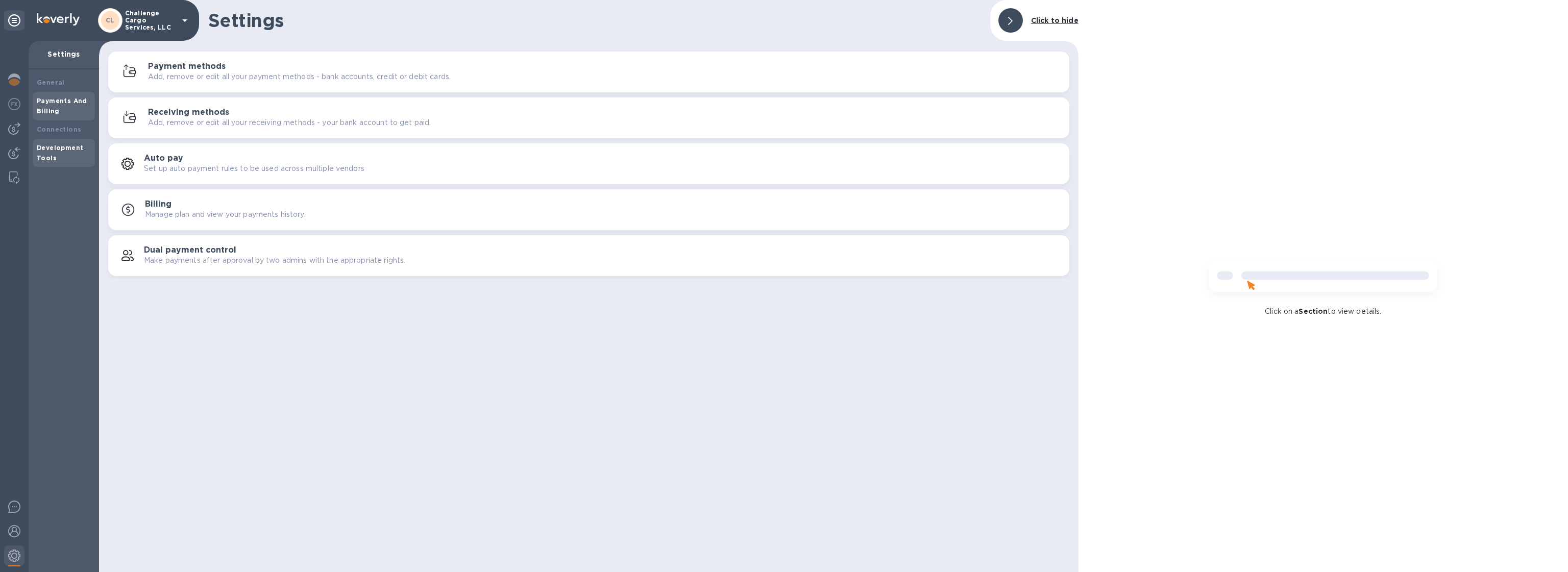
click at [56, 138] on div "Development Tools" at bounding box center [63, 152] width 62 height 28
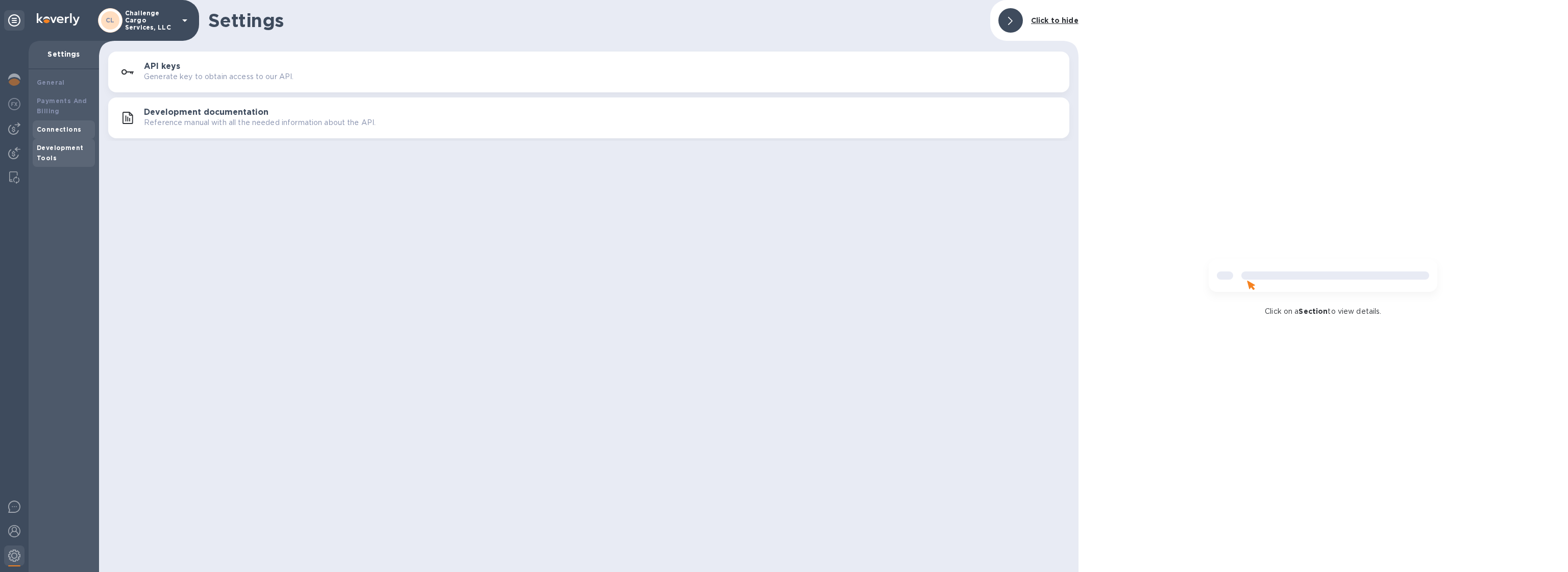
click at [56, 131] on b "Connections" at bounding box center [58, 130] width 44 height 8
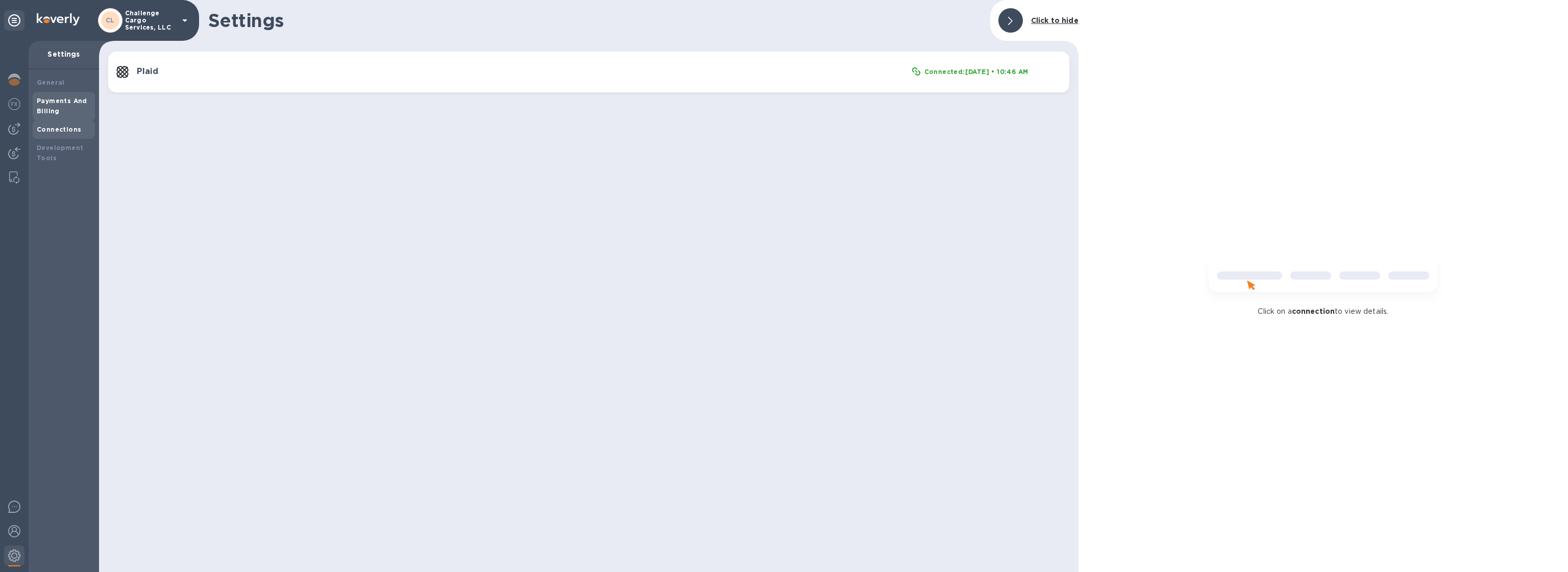
click at [61, 116] on div "Payments And Billing" at bounding box center [63, 106] width 54 height 21
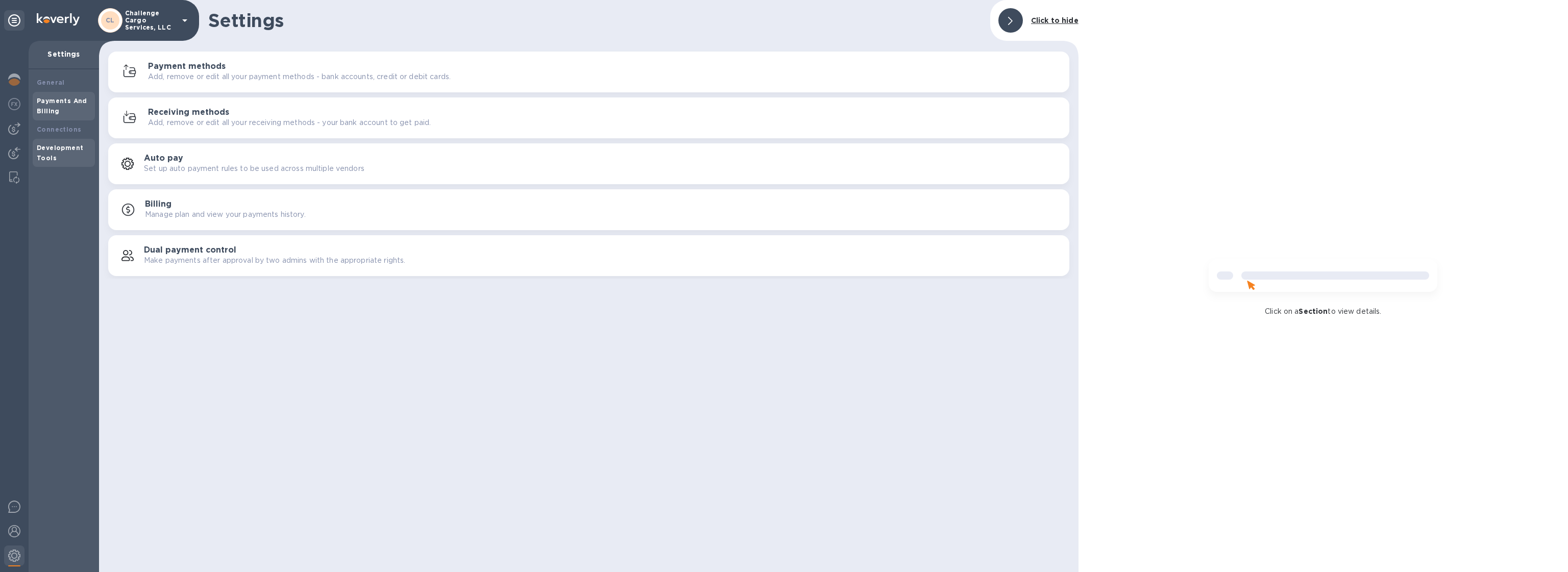
click at [56, 156] on div "Development Tools" at bounding box center [63, 153] width 54 height 21
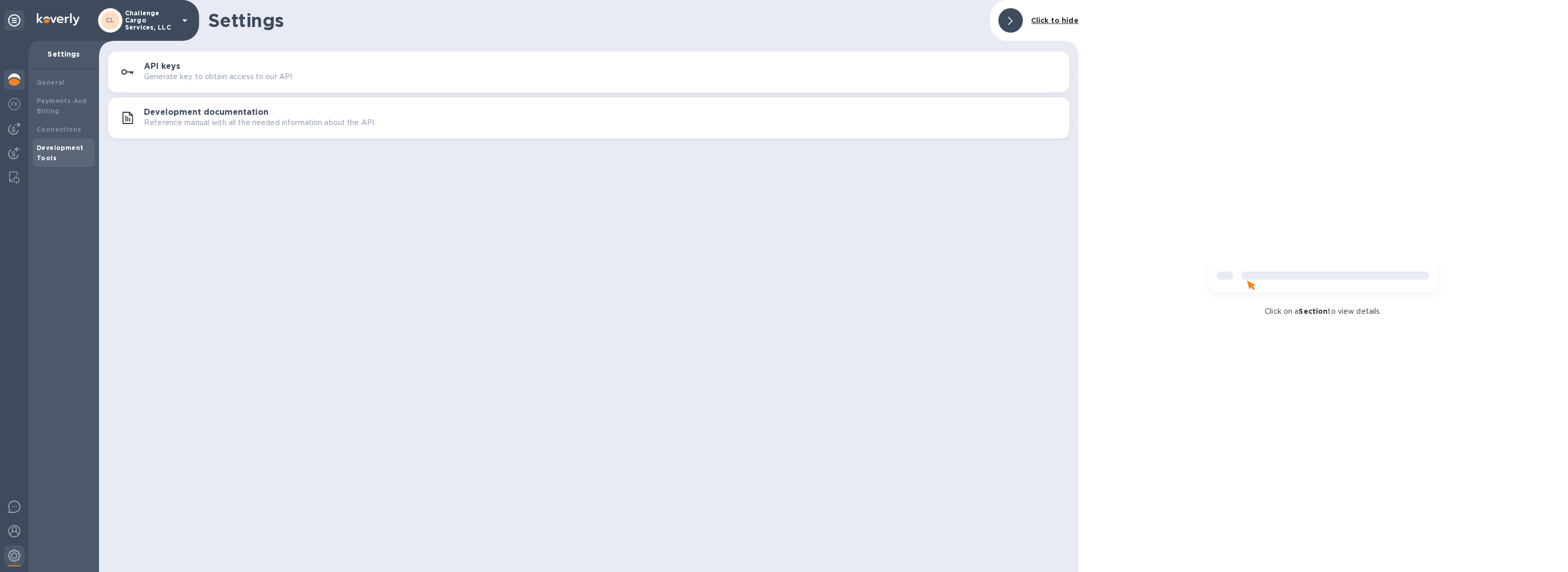
click at [23, 89] on div at bounding box center [14, 80] width 21 height 23
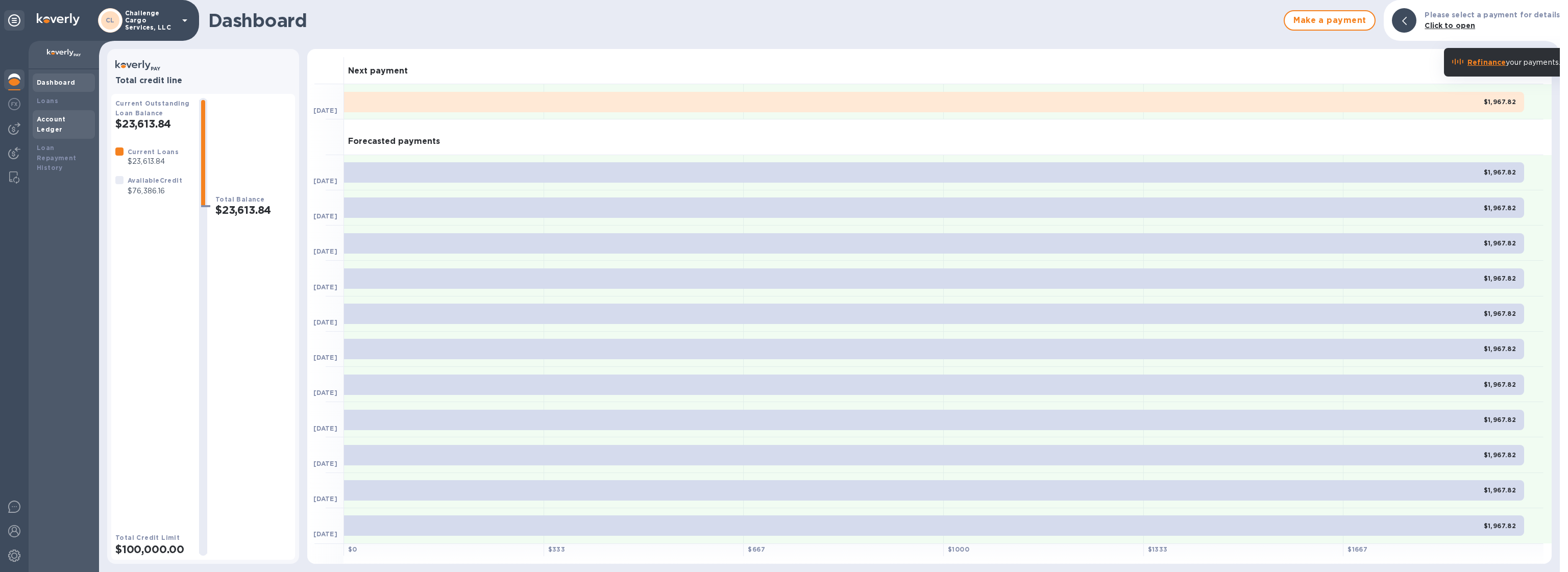
click at [52, 117] on b "Account Ledger" at bounding box center [51, 125] width 29 height 18
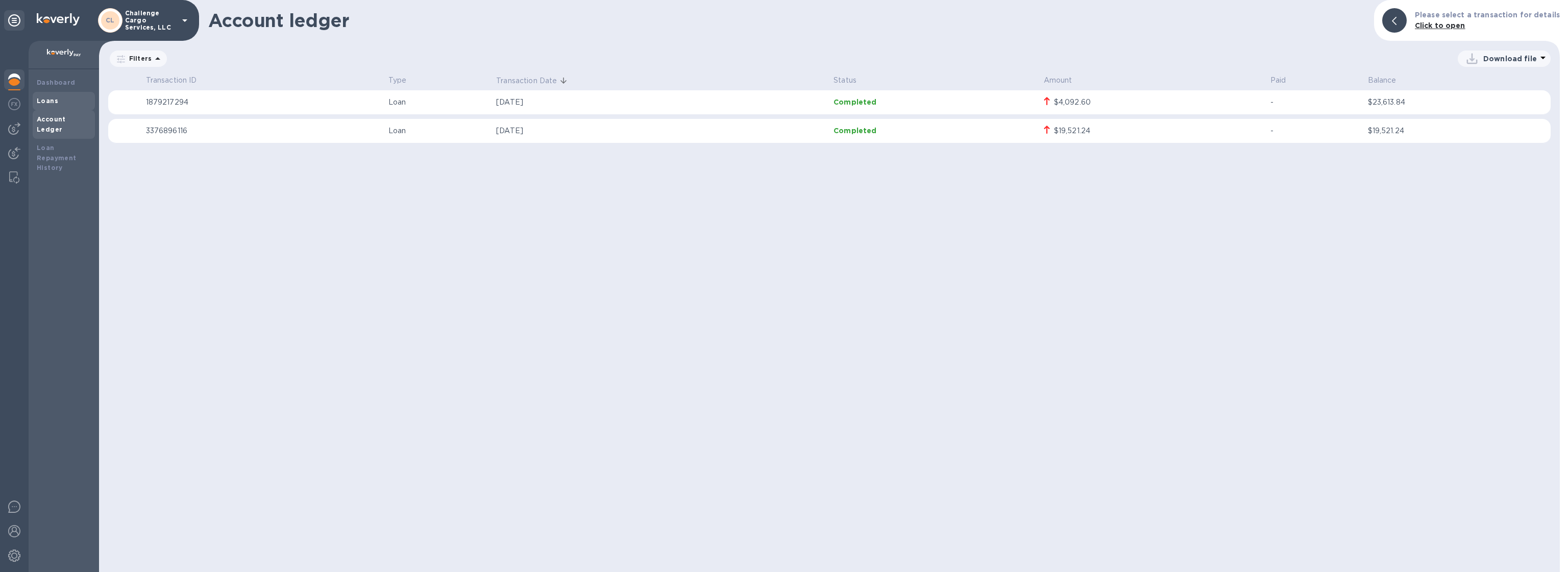
click at [45, 103] on b "Loans" at bounding box center [47, 101] width 22 height 8
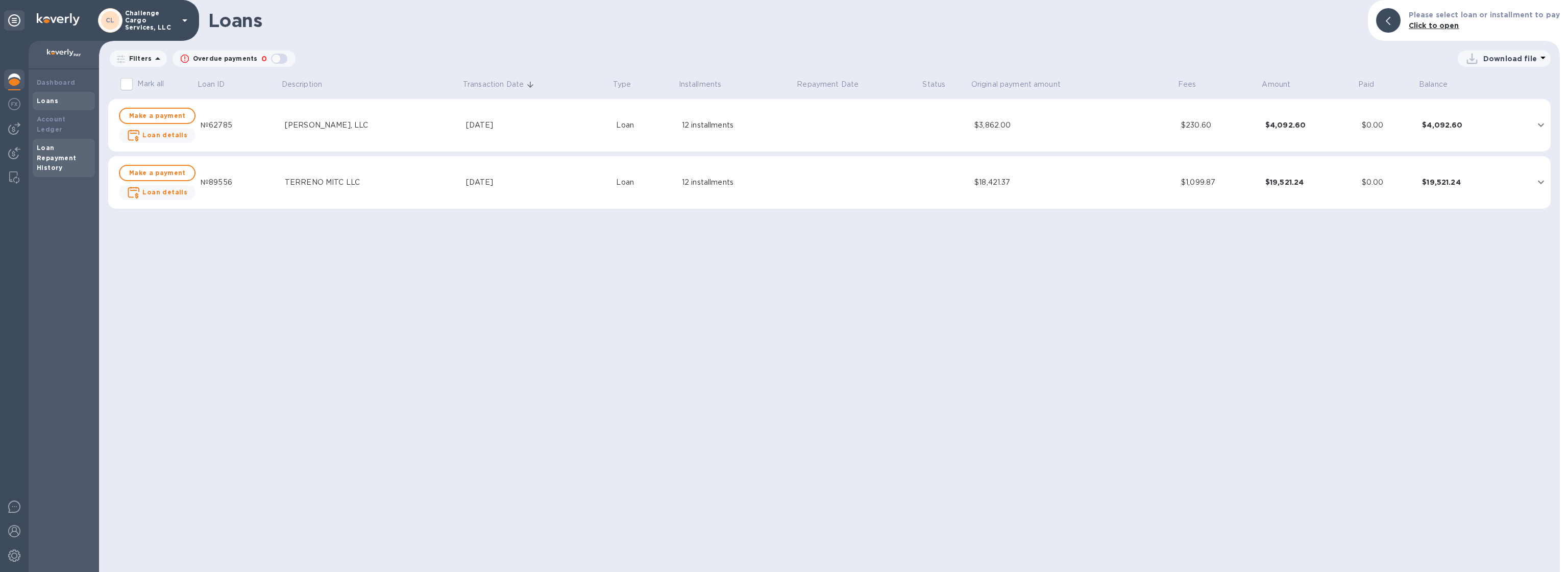
click at [50, 155] on b "Loan Repayment History" at bounding box center [56, 158] width 40 height 28
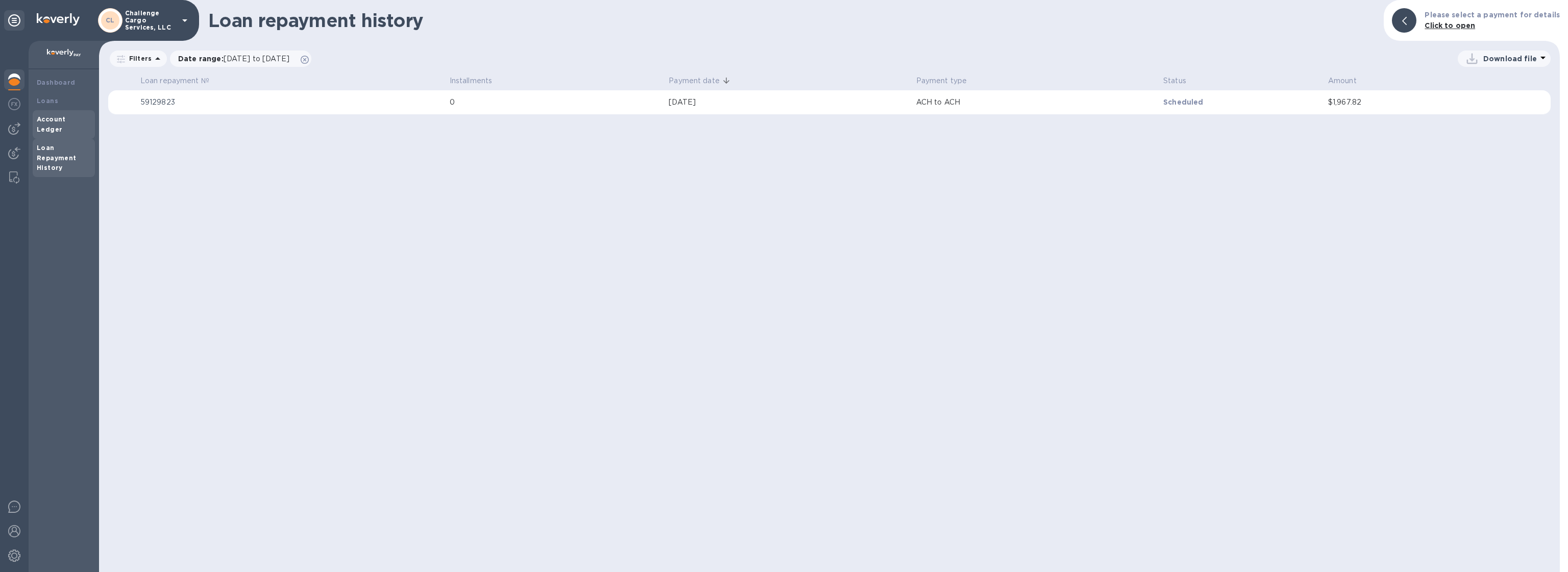
click at [66, 121] on b "Account Ledger" at bounding box center [51, 125] width 29 height 18
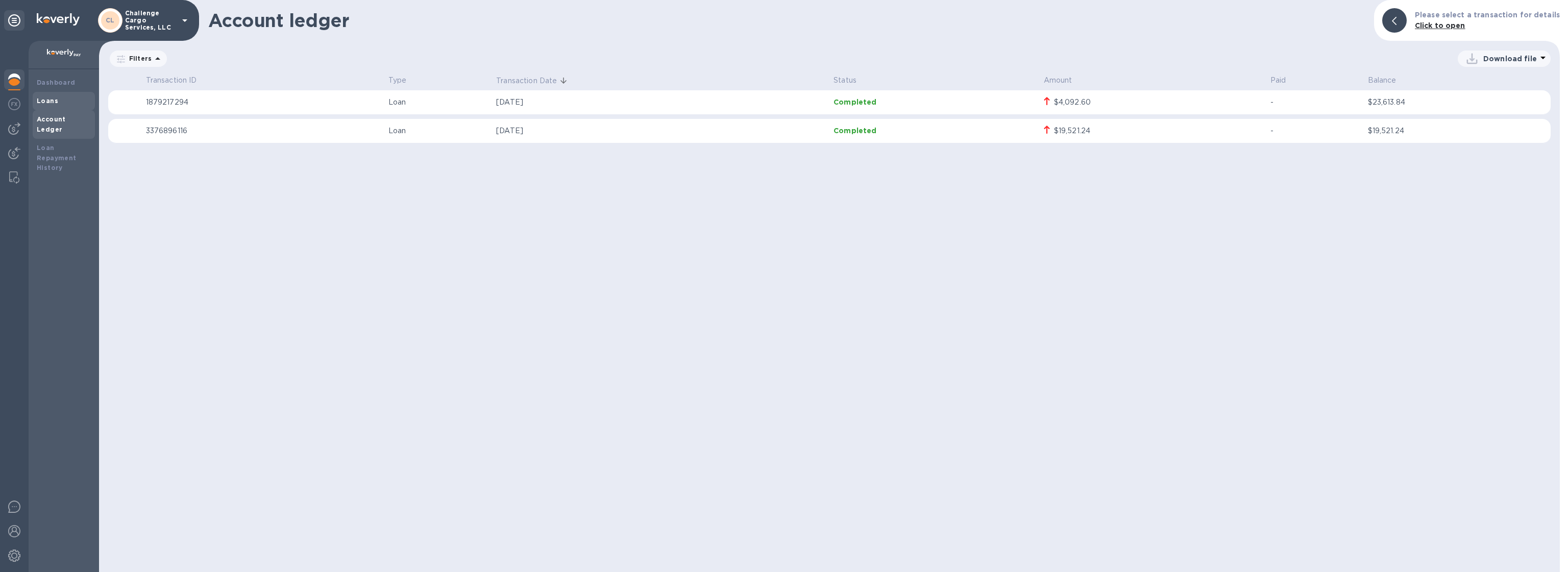
click at [60, 98] on div "Loans" at bounding box center [63, 101] width 54 height 10
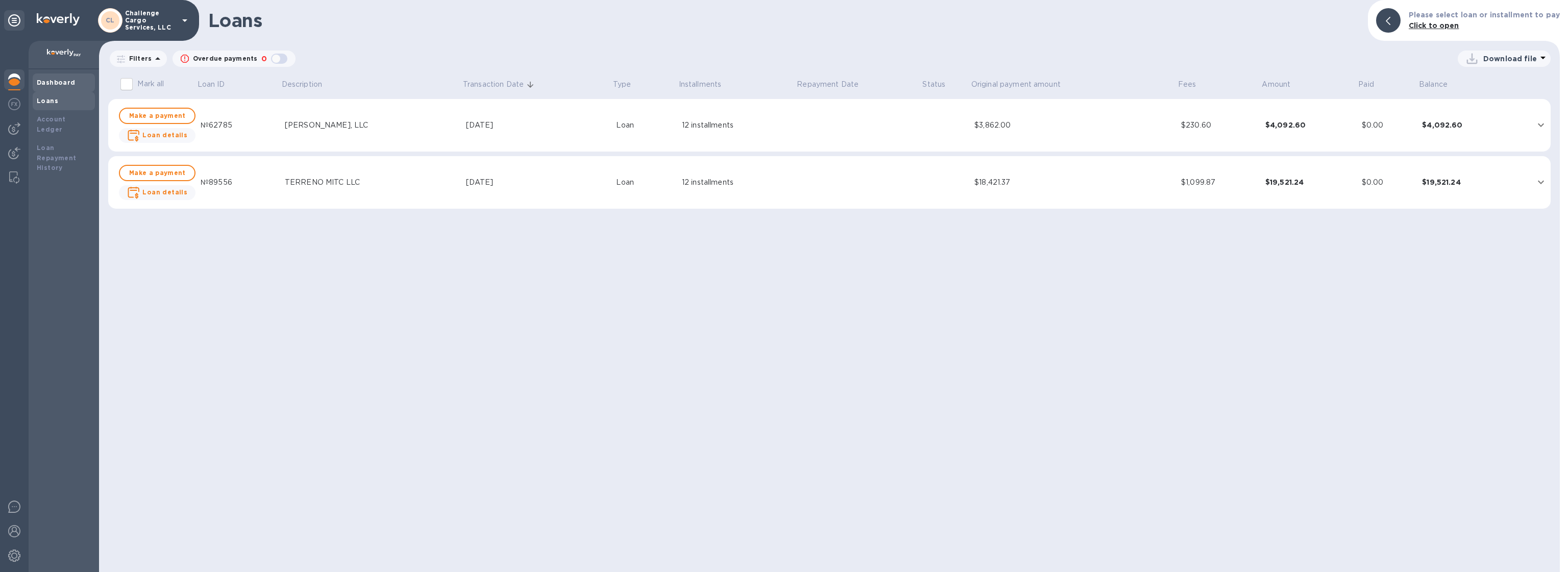
click at [65, 82] on b "Dashboard" at bounding box center [56, 82] width 39 height 8
